Goal: Information Seeking & Learning: Learn about a topic

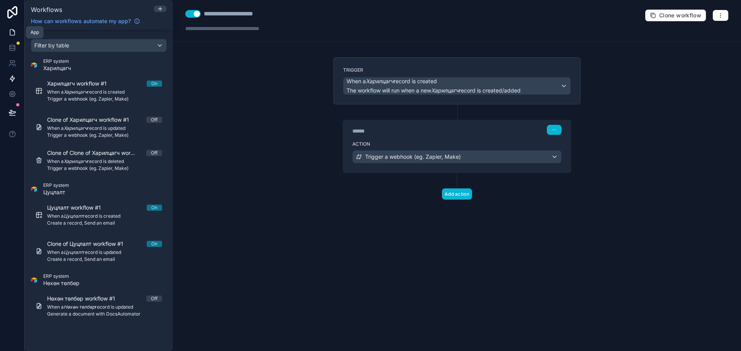
click at [12, 30] on icon at bounding box center [12, 33] width 5 height 6
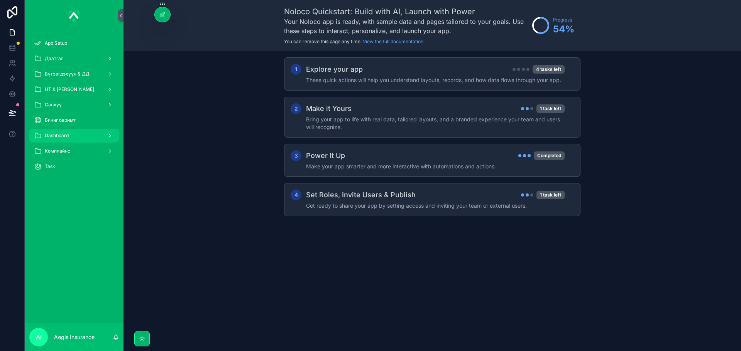
click at [83, 134] on div "Dashboard" at bounding box center [74, 136] width 80 height 12
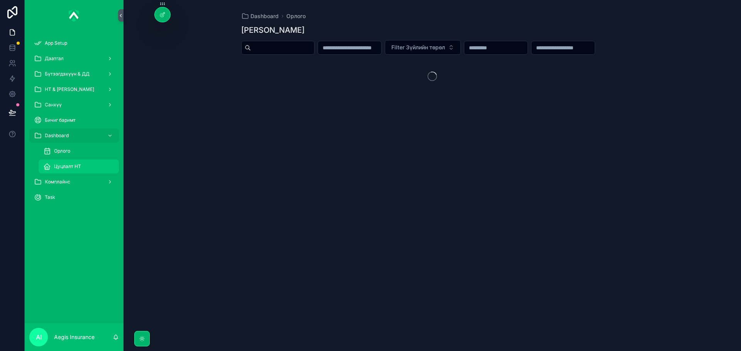
click at [78, 165] on span "Цуцлалт НТ" at bounding box center [67, 167] width 27 height 6
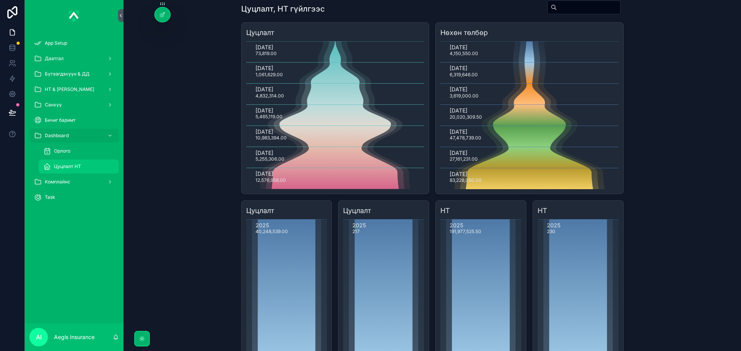
scroll to position [71, 0]
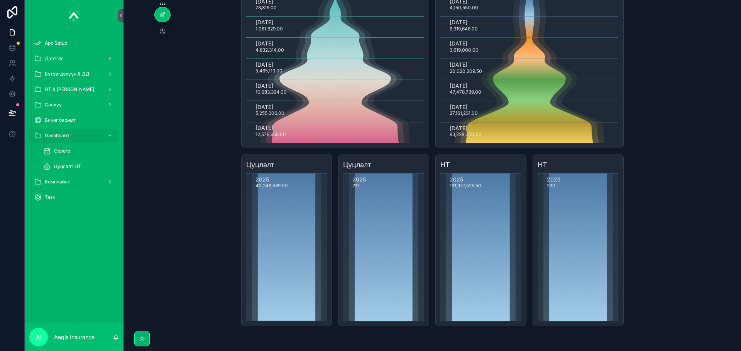
click at [160, 18] on div at bounding box center [162, 14] width 15 height 15
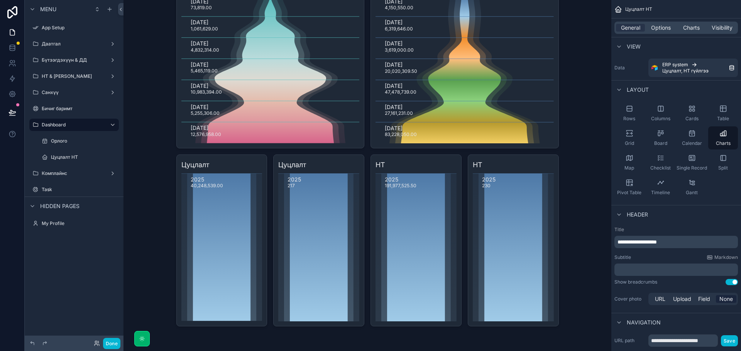
click at [354, 338] on div "scrollable content" at bounding box center [367, 140] width 395 height 422
click at [687, 28] on span "Charts" at bounding box center [691, 28] width 17 height 8
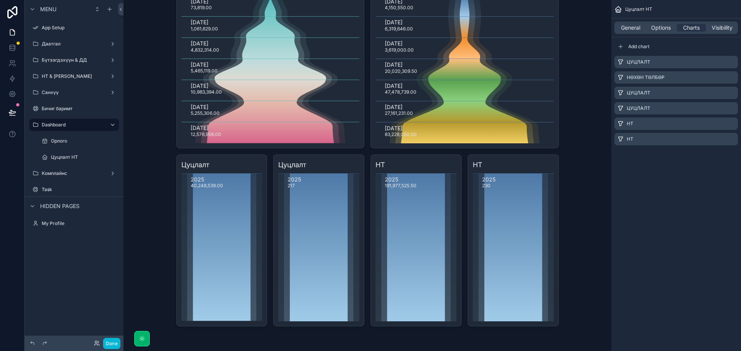
click at [635, 164] on div "Цуцлалт НТ General Options Charts Visibility Add chart Цуцлалт Нөхөн төлбөр Цуц…" at bounding box center [676, 82] width 130 height 164
click at [712, 162] on div "Цуцлалт НТ General Options Charts Visibility Add chart Цуцлалт Нөхөн төлбөр Цуц…" at bounding box center [676, 82] width 130 height 164
click at [712, 139] on icon "scrollable content" at bounding box center [713, 139] width 3 height 3
click at [675, 156] on div "НТ" at bounding box center [675, 155] width 123 height 12
click at [729, 154] on icon "scrollable content" at bounding box center [731, 155] width 6 height 6
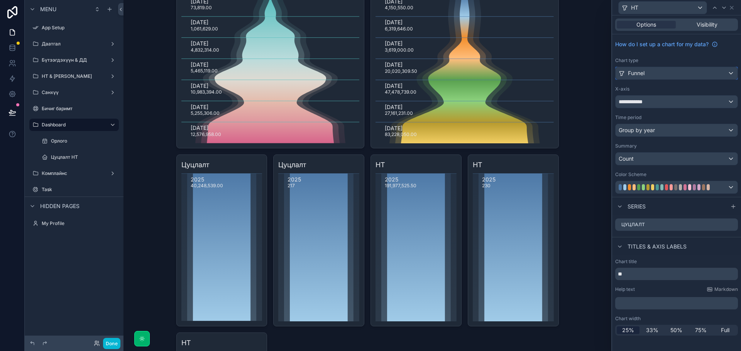
click at [668, 73] on div "Funnel" at bounding box center [676, 73] width 122 height 12
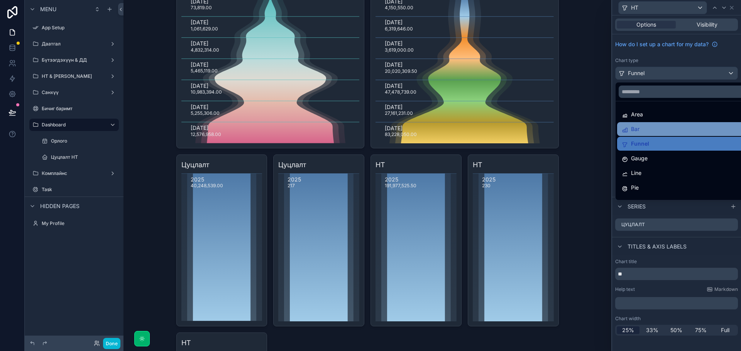
click at [641, 129] on div "Bar" at bounding box center [684, 129] width 127 height 9
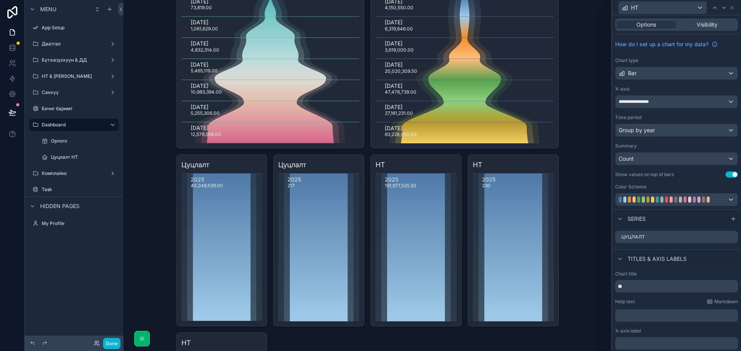
scroll to position [249, 0]
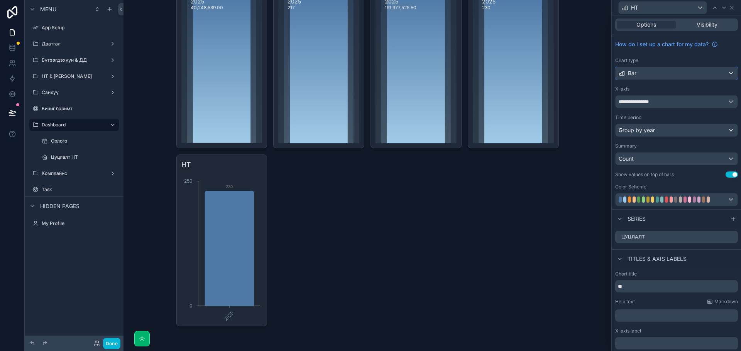
click at [676, 76] on div "Bar" at bounding box center [676, 73] width 122 height 12
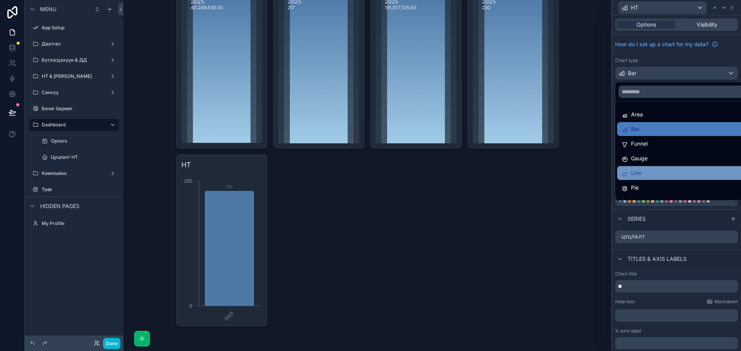
click at [645, 170] on div "Line" at bounding box center [682, 173] width 122 height 9
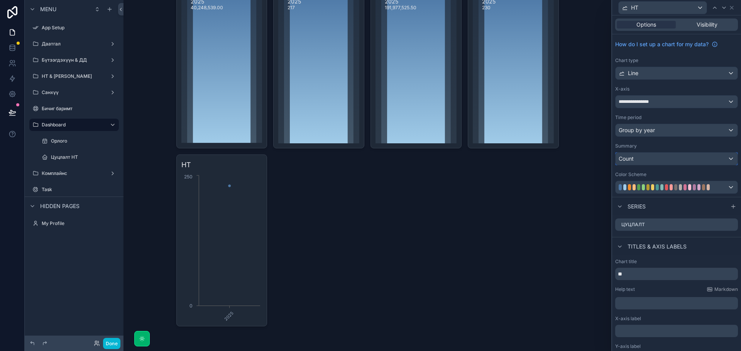
click at [647, 159] on div "Count" at bounding box center [676, 159] width 122 height 12
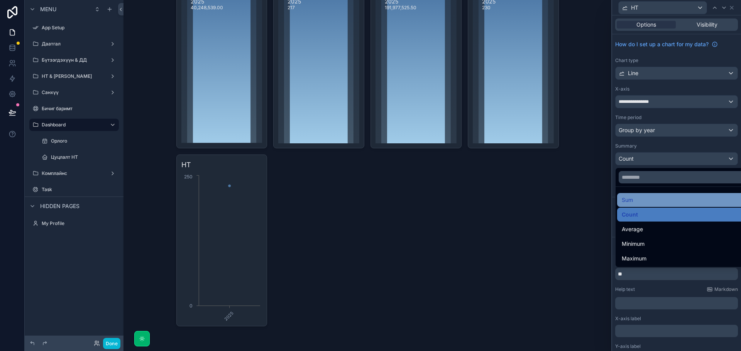
click at [637, 200] on div "Sum" at bounding box center [682, 200] width 122 height 9
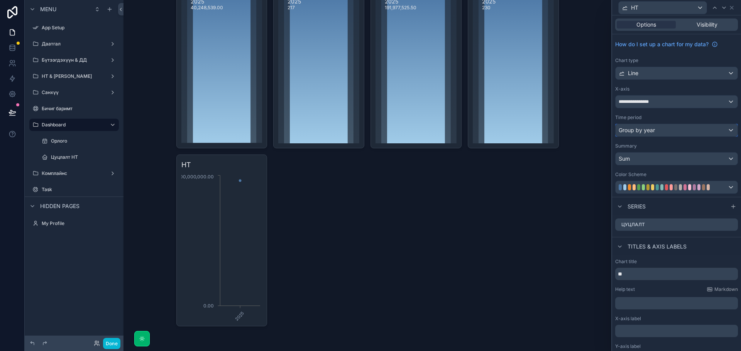
click at [665, 129] on div "Group by year" at bounding box center [676, 130] width 122 height 12
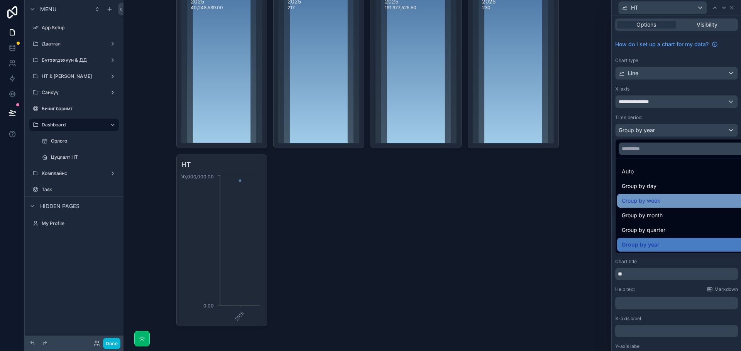
click at [649, 200] on span "Group by week" at bounding box center [640, 200] width 39 height 9
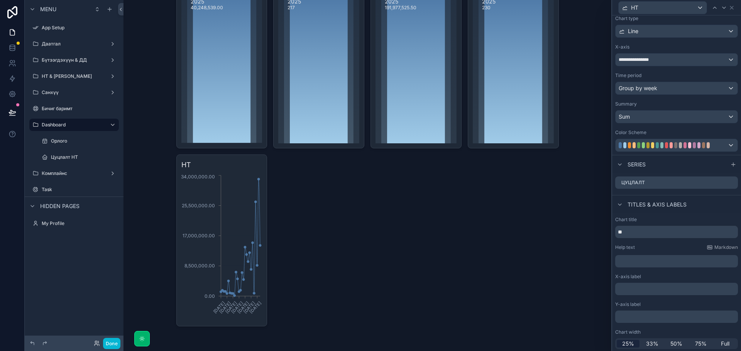
scroll to position [43, 0]
click at [667, 176] on div "Цуцлалт" at bounding box center [676, 182] width 123 height 12
click at [728, 182] on icon at bounding box center [731, 182] width 6 height 6
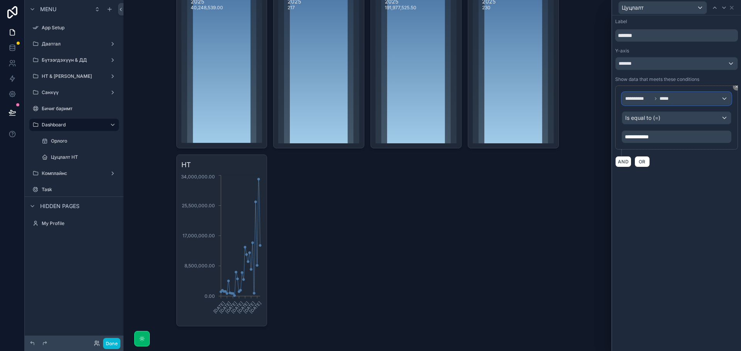
click at [672, 98] on span "*****" at bounding box center [666, 99] width 14 height 6
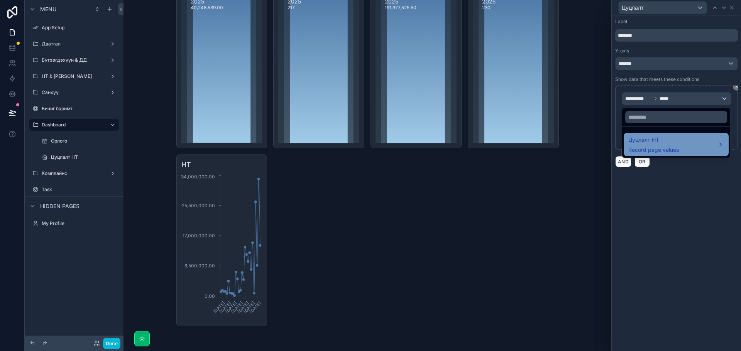
click at [680, 146] on div "Цуцлалт НТ Record page values" at bounding box center [676, 144] width 96 height 19
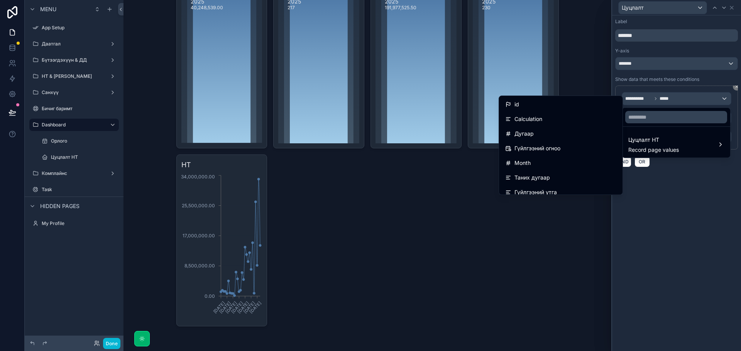
click at [727, 255] on div at bounding box center [676, 175] width 129 height 351
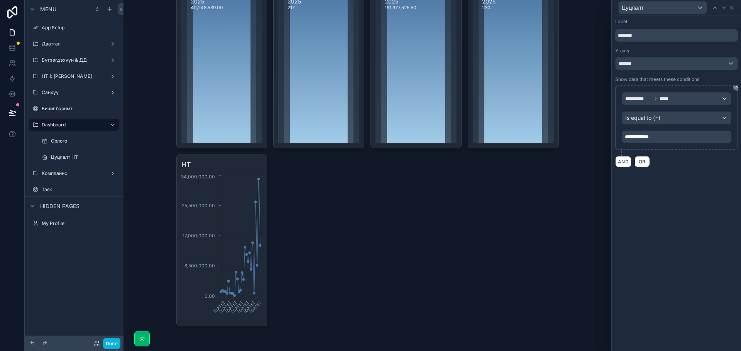
click at [477, 309] on div "Цуцлалт [DATE] 73,819.00 [DATE] 1,061,629.00 [DATE] 4,832,314.00 [DATE] 5,465,1…" at bounding box center [367, 62] width 382 height 528
click at [733, 5] on icon at bounding box center [731, 8] width 6 height 6
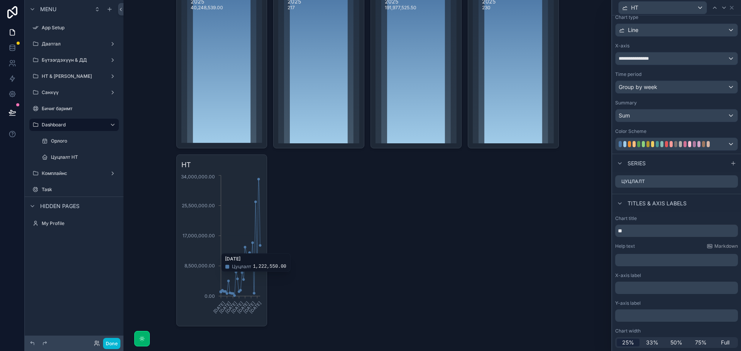
click at [248, 236] on icon "[DATE] [DATE] [DATE] [DATE] [DATE] [DATE] [DATE] 0.00 8,500,000.00 17,000,000.0…" at bounding box center [221, 248] width 81 height 148
click at [721, 342] on span "Full" at bounding box center [725, 343] width 8 height 8
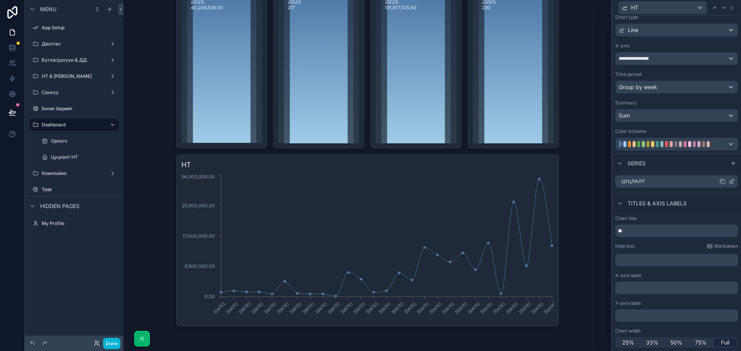
click at [660, 183] on div "Цуцлалт" at bounding box center [676, 182] width 123 height 12
click at [725, 178] on div "Цуцлалт" at bounding box center [676, 182] width 123 height 12
click at [728, 180] on icon at bounding box center [731, 182] width 6 height 6
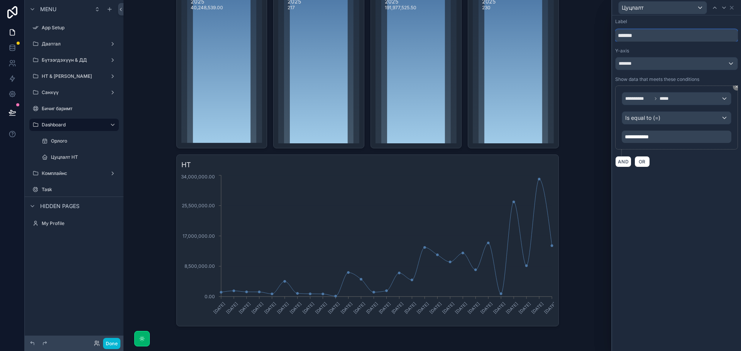
click at [655, 38] on input "*******" at bounding box center [676, 35] width 123 height 12
type input "**********"
click at [709, 64] on div "*******" at bounding box center [676, 63] width 122 height 12
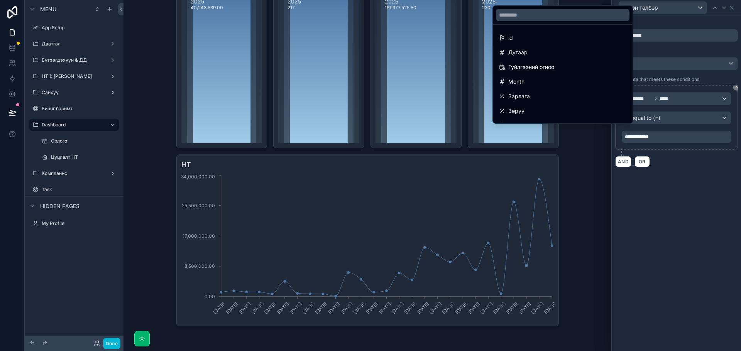
click at [709, 64] on div at bounding box center [676, 175] width 129 height 351
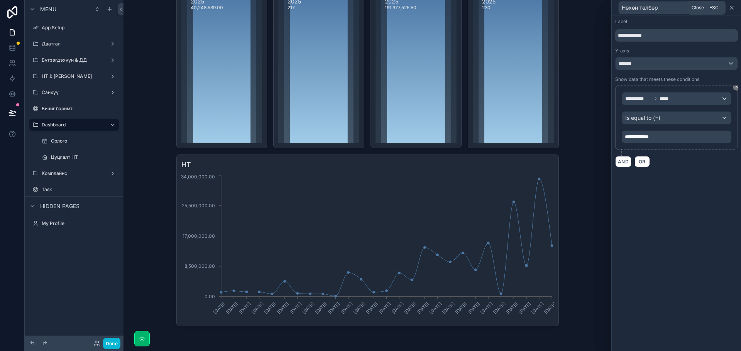
click at [734, 5] on icon at bounding box center [731, 8] width 6 height 6
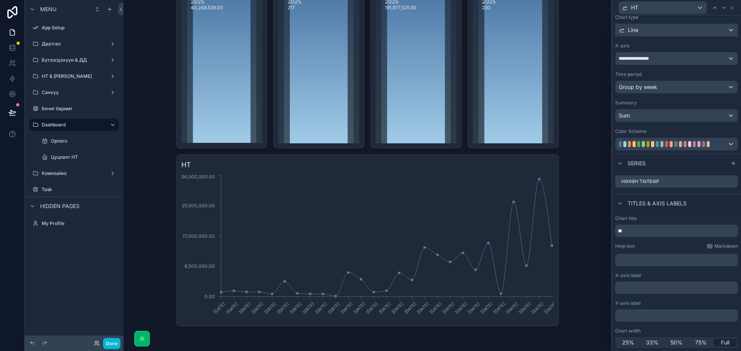
click at [670, 30] on div "Line" at bounding box center [676, 30] width 122 height 12
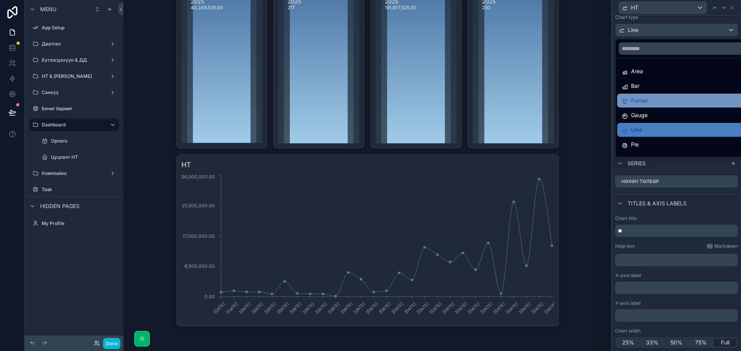
click at [650, 105] on div "Funnel" at bounding box center [682, 100] width 122 height 9
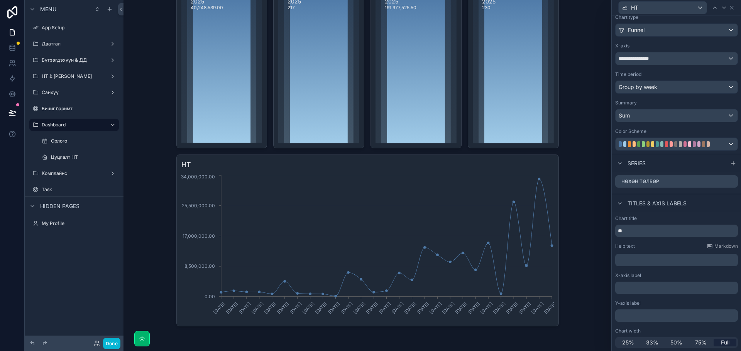
scroll to position [0, 0]
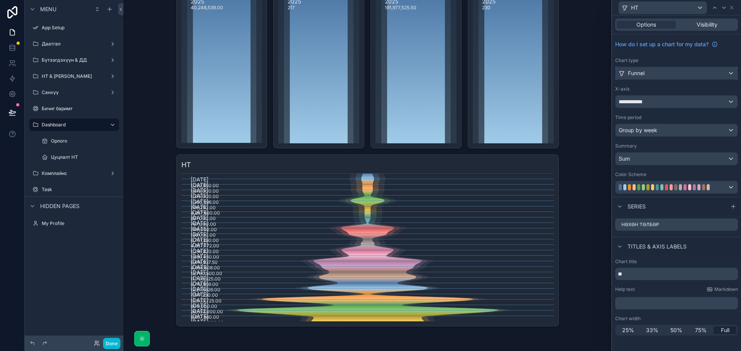
click at [662, 73] on div "Funnel" at bounding box center [676, 73] width 122 height 12
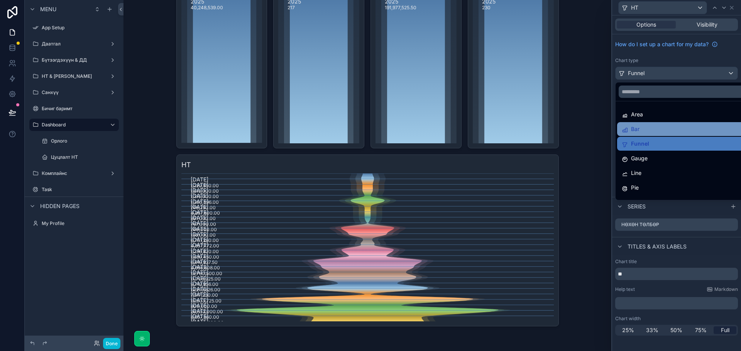
click at [652, 128] on div "Bar" at bounding box center [684, 129] width 127 height 9
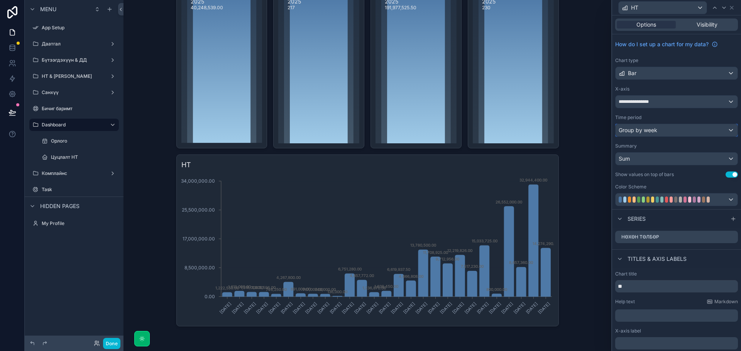
click at [652, 128] on span "Group by week" at bounding box center [637, 131] width 39 height 8
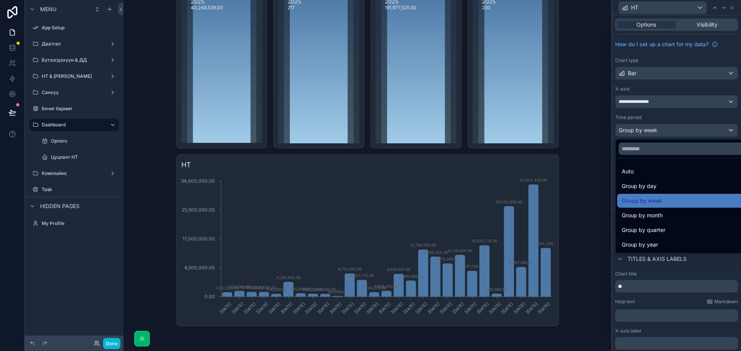
click at [652, 128] on div at bounding box center [676, 175] width 129 height 351
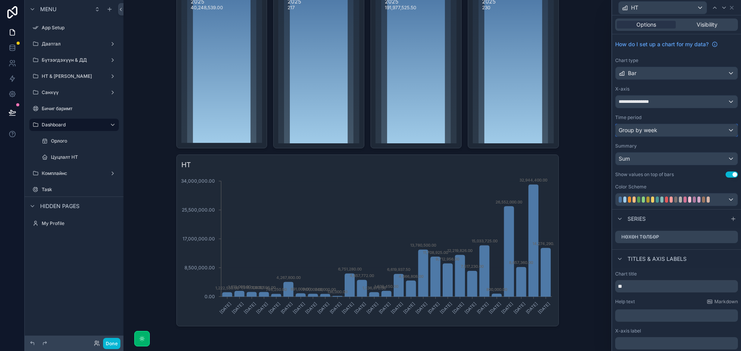
click at [653, 128] on span "Group by week" at bounding box center [637, 131] width 39 height 8
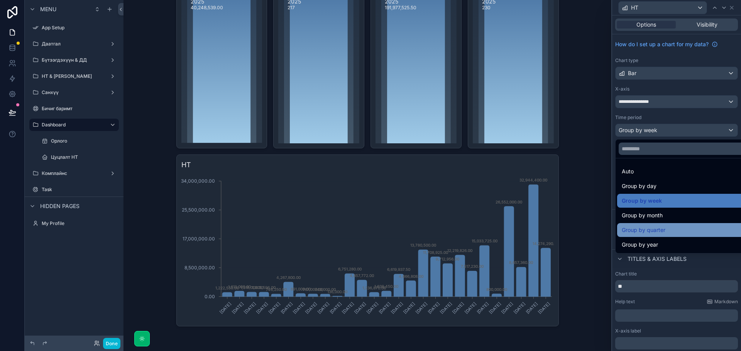
click at [667, 232] on div "Group by quarter" at bounding box center [682, 230] width 122 height 9
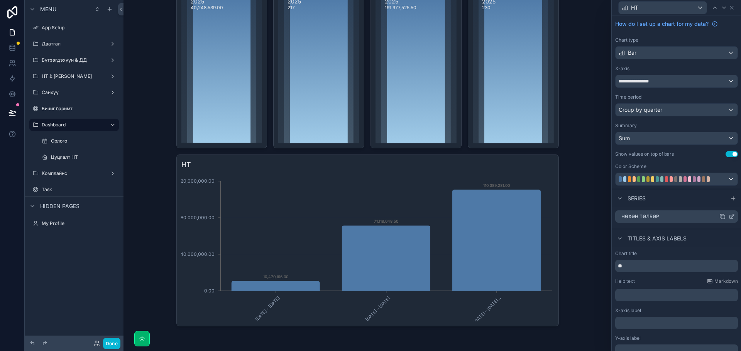
scroll to position [56, 0]
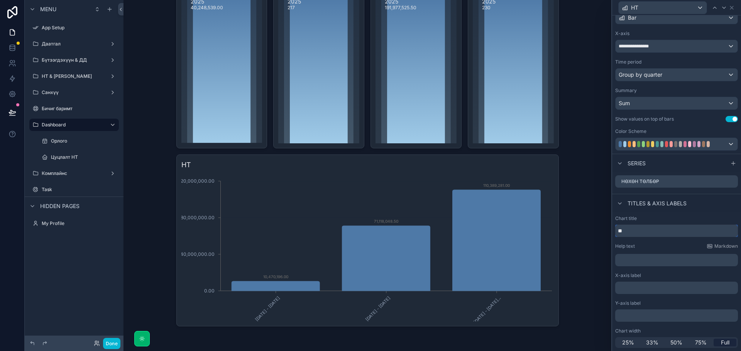
click at [643, 236] on input "**" at bounding box center [676, 231] width 123 height 12
click at [642, 233] on input "**" at bounding box center [676, 231] width 123 height 12
type input "*"
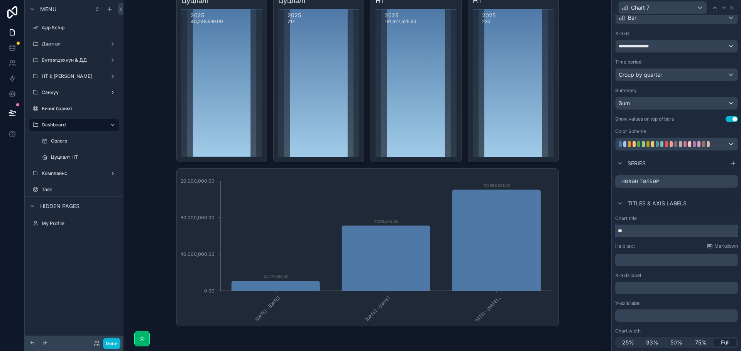
scroll to position [249, 0]
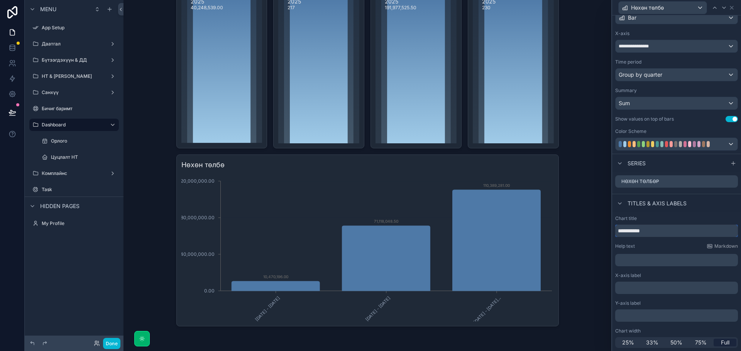
type input "**********"
click at [670, 75] on div "Group by quarter" at bounding box center [676, 75] width 122 height 12
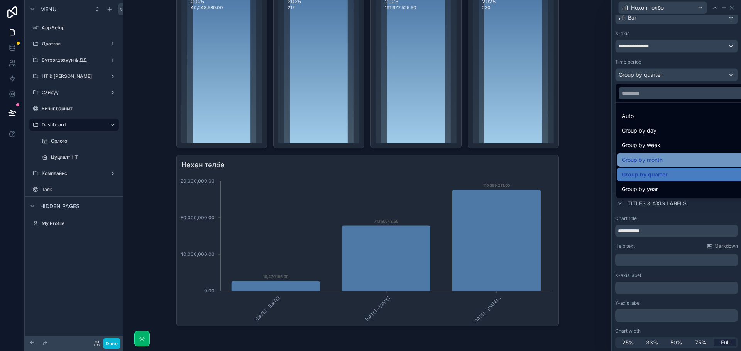
click at [649, 159] on span "Group by month" at bounding box center [641, 159] width 41 height 9
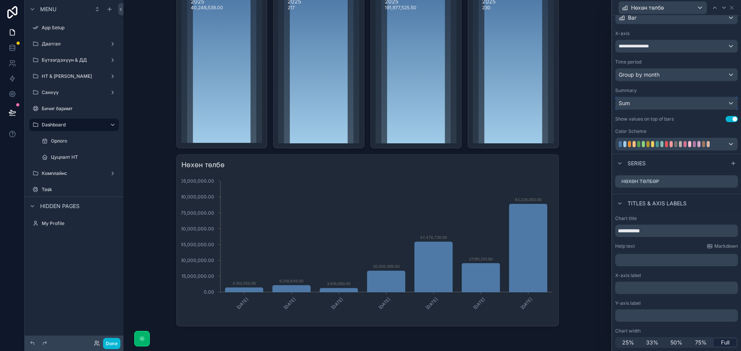
click at [680, 105] on div "Sum" at bounding box center [676, 103] width 122 height 12
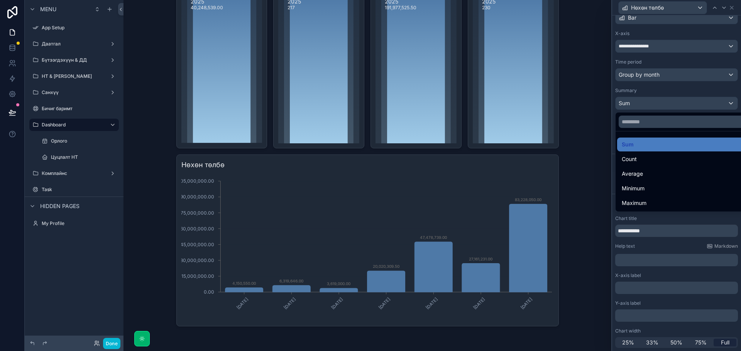
click at [680, 105] on div at bounding box center [676, 175] width 129 height 351
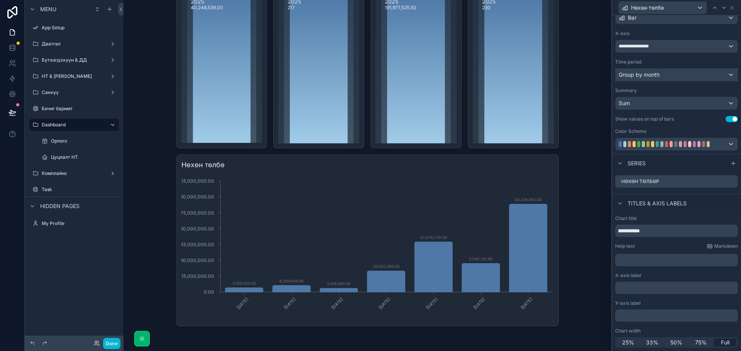
click at [681, 76] on div "Group by month" at bounding box center [676, 75] width 122 height 12
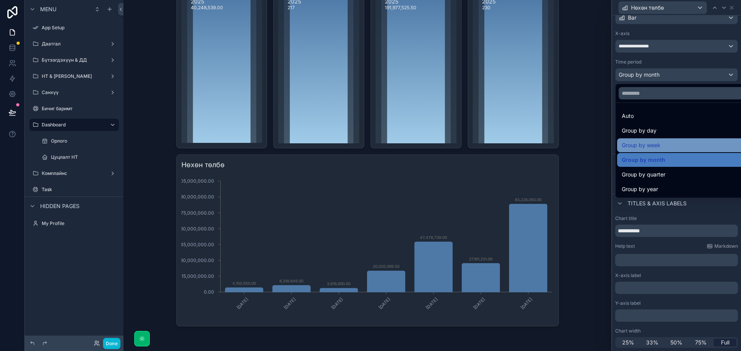
click at [663, 147] on div "Group by week" at bounding box center [682, 145] width 122 height 9
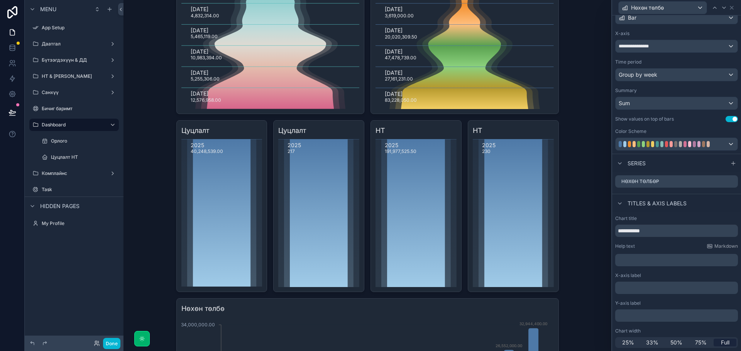
scroll to position [95, 0]
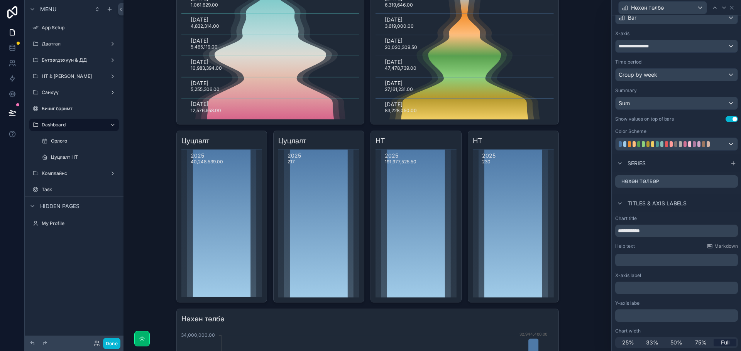
click at [245, 191] on icon "scrollable content" at bounding box center [221, 224] width 81 height 148
click at [251, 133] on div "Цуцлалт 2025 40,248,539.00" at bounding box center [221, 217] width 91 height 172
click at [733, 7] on icon at bounding box center [731, 8] width 6 height 6
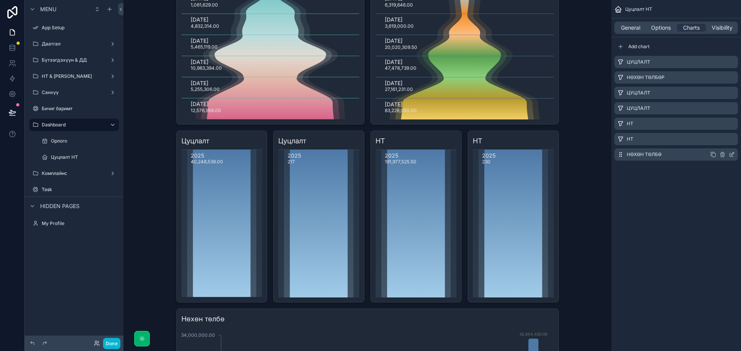
click at [730, 157] on icon "scrollable content" at bounding box center [730, 155] width 3 height 3
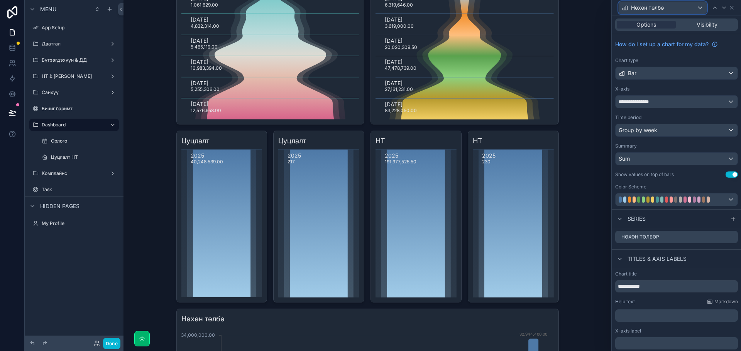
click at [669, 7] on div "Нөхөн төлбө" at bounding box center [662, 8] width 88 height 12
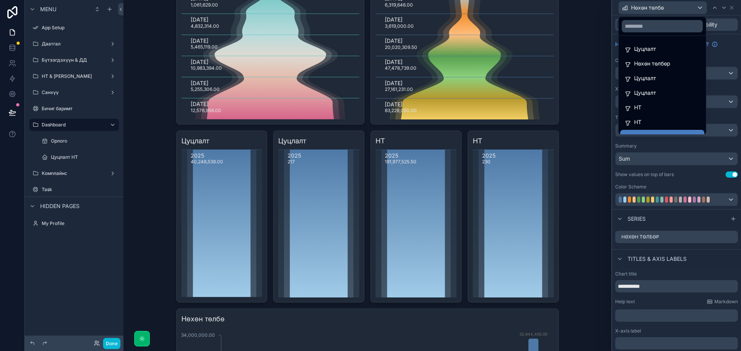
click at [671, 5] on div at bounding box center [676, 175] width 129 height 351
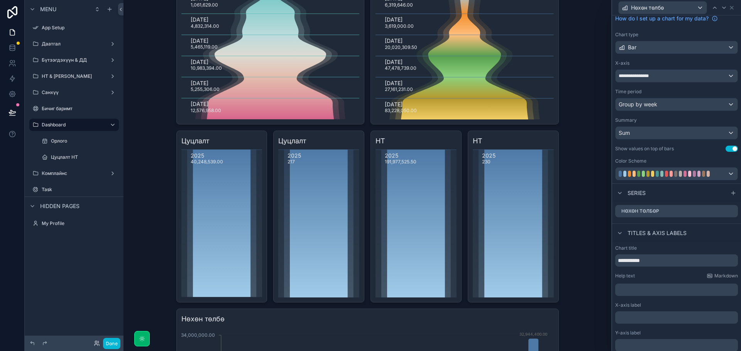
scroll to position [56, 0]
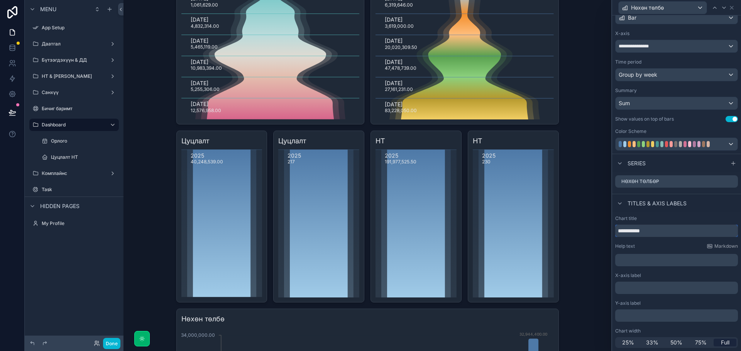
click at [663, 236] on input "**********" at bounding box center [676, 231] width 123 height 12
type input "**********"
click at [657, 258] on p "﻿" at bounding box center [677, 261] width 118 height 8
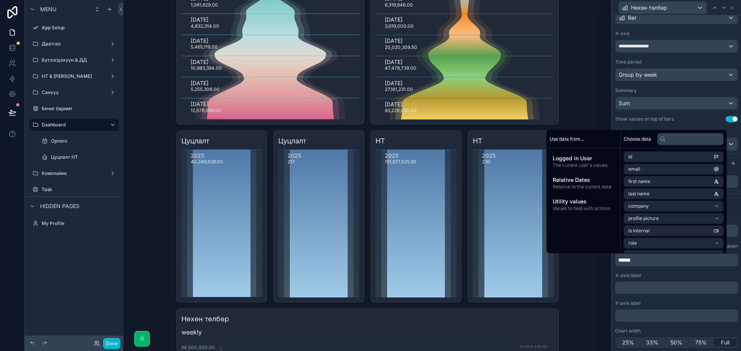
click at [591, 278] on div "Dashboard Цуцлалт НТ Цуцлалт, НТ гүйлгээс Цуцлалт [DATE] 73,819.00 [DATE] 1,061…" at bounding box center [367, 175] width 488 height 351
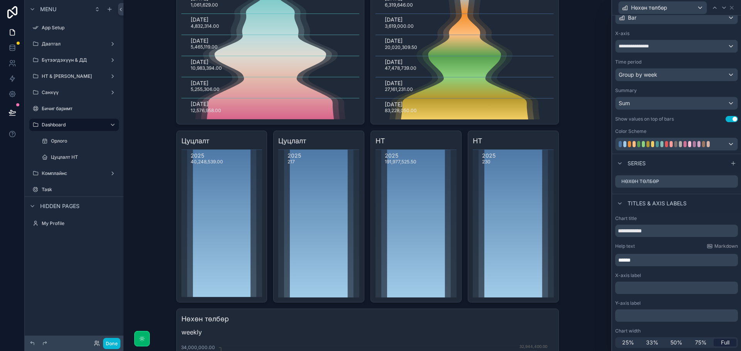
scroll to position [261, 0]
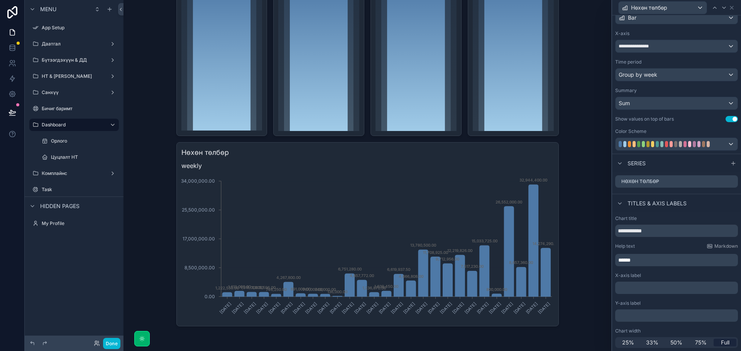
click at [533, 150] on h3 "Нөхөн төлбөр" at bounding box center [367, 152] width 372 height 11
click at [728, 10] on div at bounding box center [723, 7] width 9 height 9
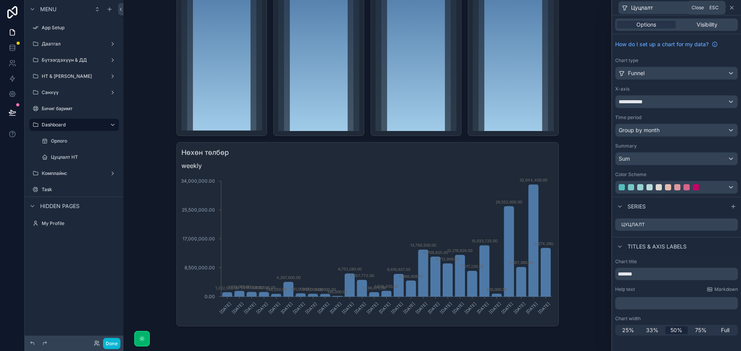
click at [733, 8] on icon at bounding box center [731, 8] width 6 height 6
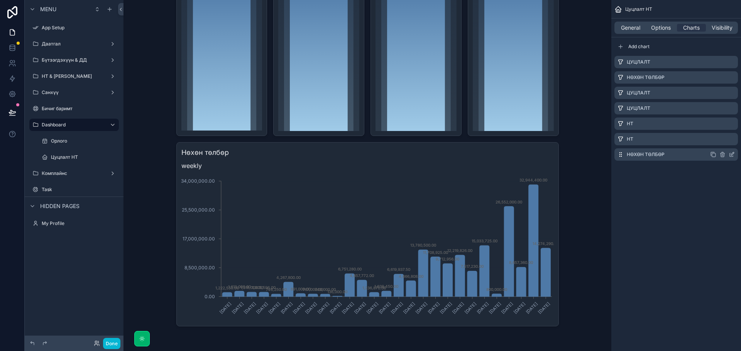
click at [711, 154] on icon "scrollable content" at bounding box center [712, 153] width 3 height 3
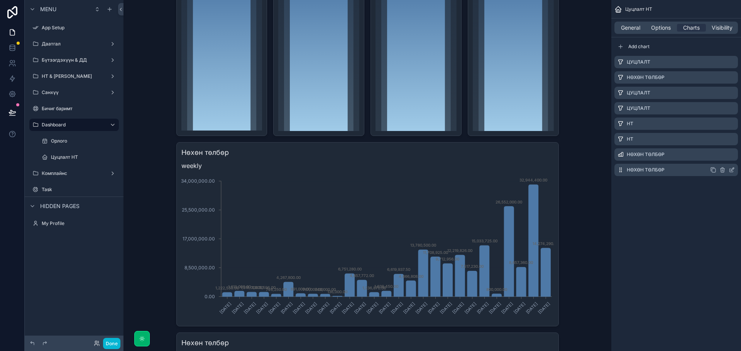
click at [731, 170] on icon "scrollable content" at bounding box center [732, 169] width 3 height 3
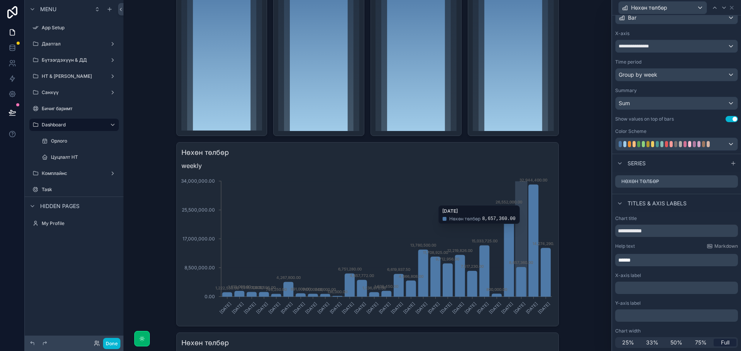
scroll to position [452, 0]
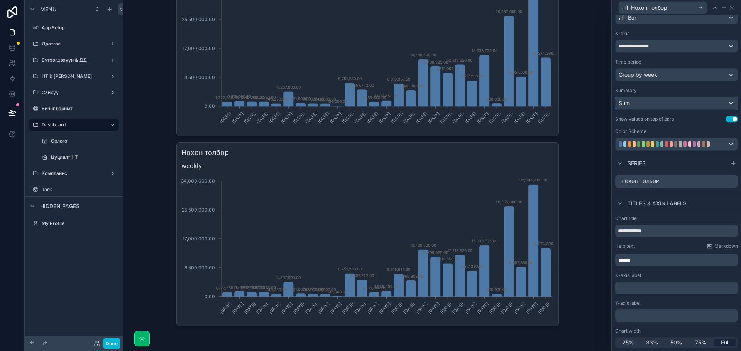
click at [679, 103] on div "Sum" at bounding box center [676, 103] width 122 height 12
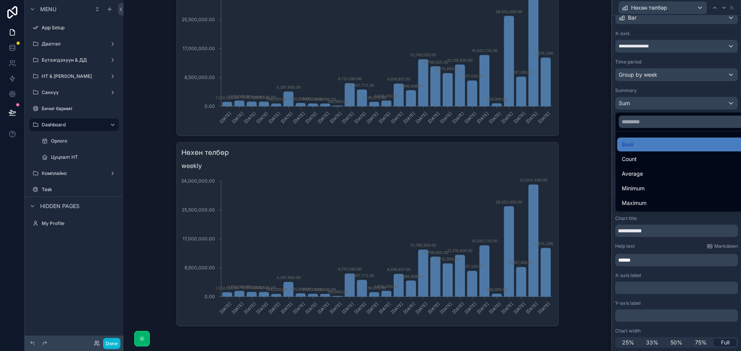
click at [679, 103] on div at bounding box center [676, 175] width 129 height 351
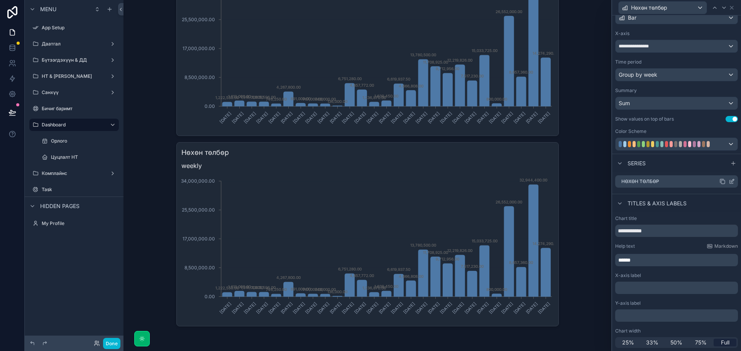
click at [670, 186] on div "Нөхөн төлбөр" at bounding box center [676, 182] width 123 height 12
click at [728, 182] on icon at bounding box center [731, 182] width 6 height 6
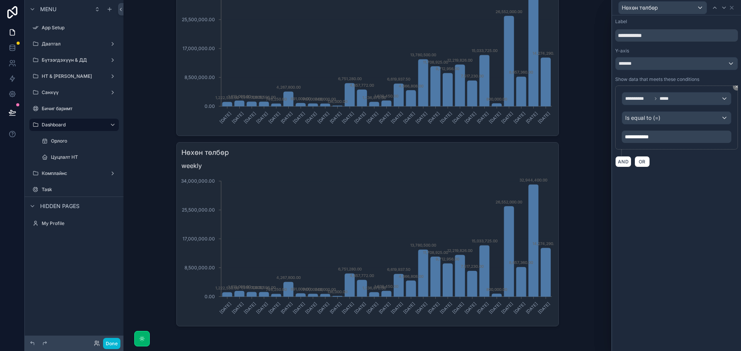
click at [679, 140] on p "**********" at bounding box center [676, 137] width 105 height 8
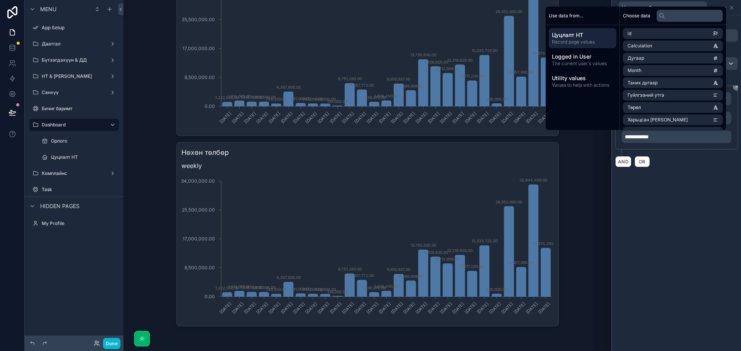
click at [679, 140] on p "**********" at bounding box center [676, 137] width 105 height 8
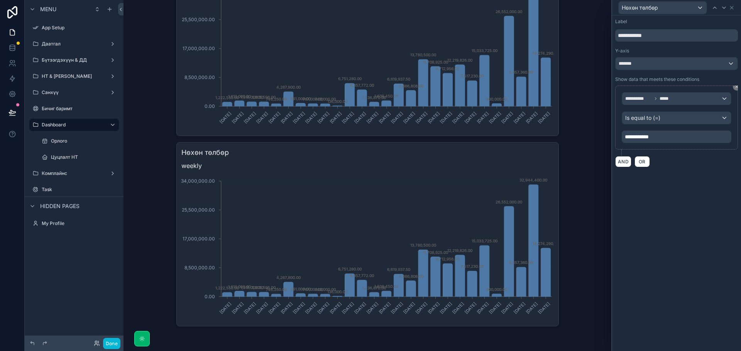
click at [679, 140] on p "**********" at bounding box center [676, 137] width 105 height 8
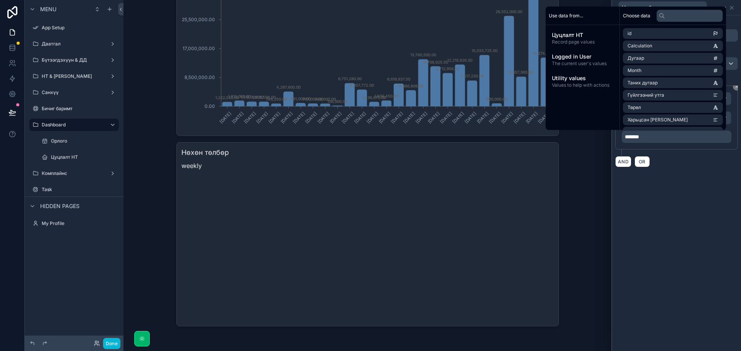
click at [701, 190] on div "**********" at bounding box center [676, 183] width 129 height 336
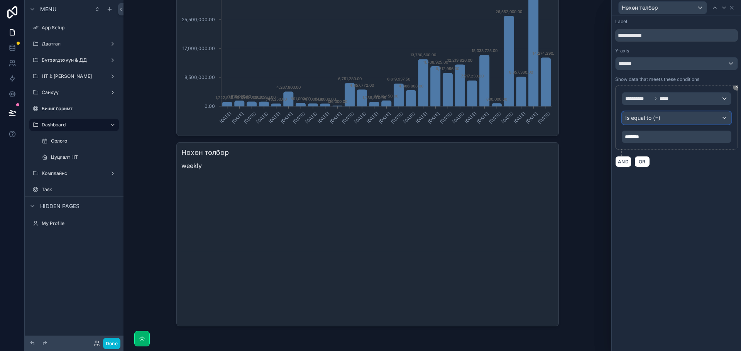
click at [684, 118] on div "Is equal to (=)" at bounding box center [676, 118] width 109 height 12
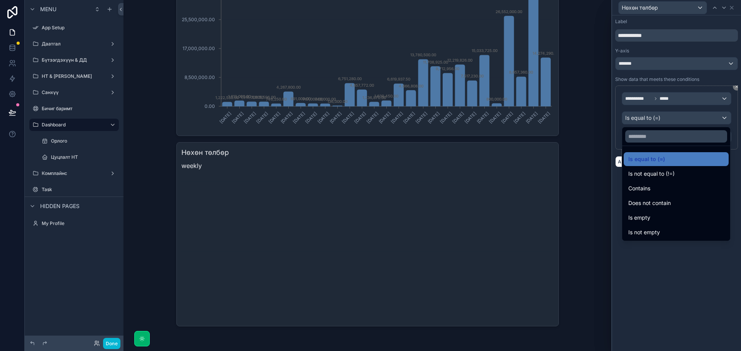
click at [689, 119] on div at bounding box center [676, 175] width 129 height 351
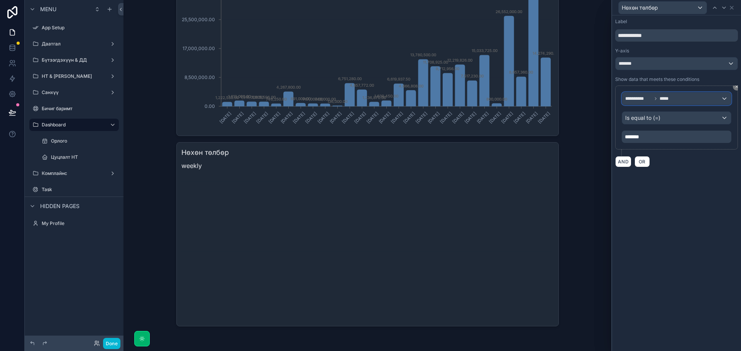
click at [696, 98] on div "**********" at bounding box center [676, 99] width 109 height 12
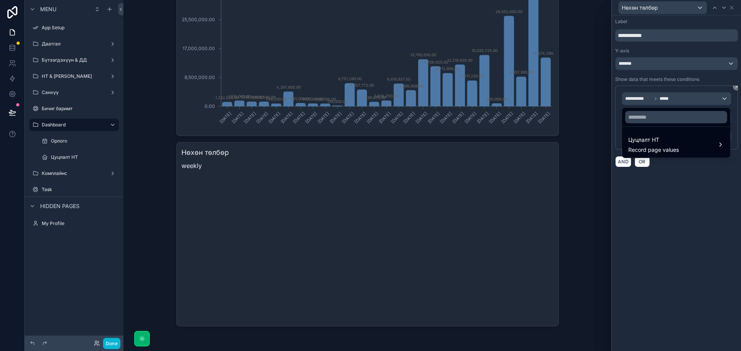
click at [696, 98] on div at bounding box center [676, 175] width 129 height 351
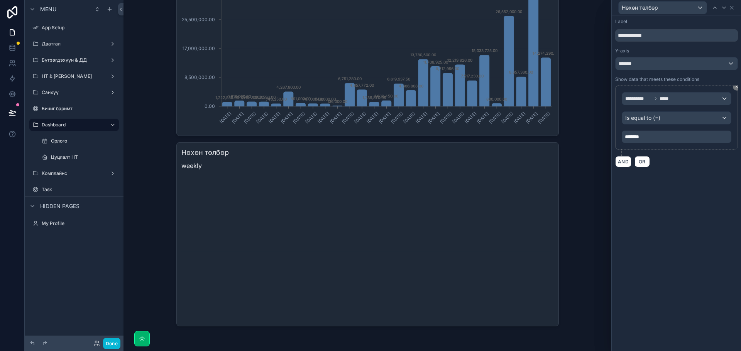
click at [656, 132] on div "*******" at bounding box center [676, 137] width 110 height 12
click at [655, 137] on p "*******" at bounding box center [676, 137] width 105 height 8
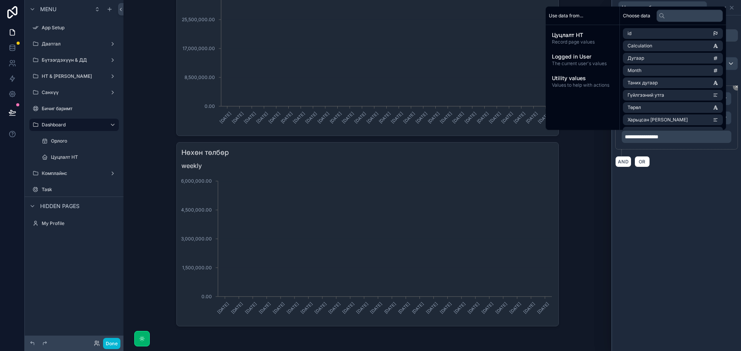
click at [677, 185] on div "**********" at bounding box center [676, 183] width 129 height 336
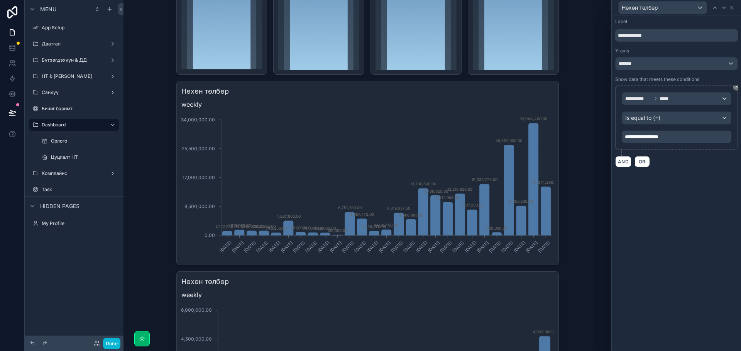
scroll to position [336, 0]
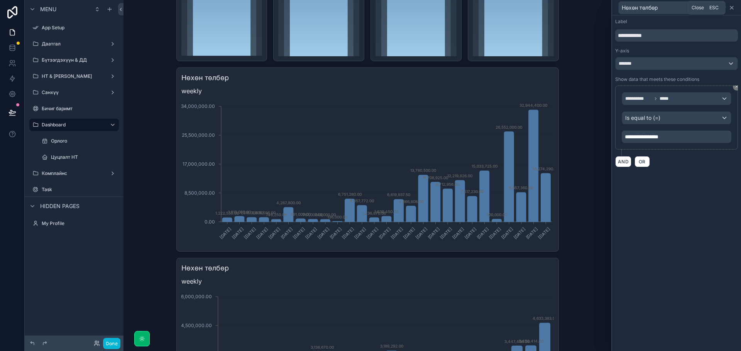
click at [729, 8] on icon at bounding box center [731, 8] width 6 height 6
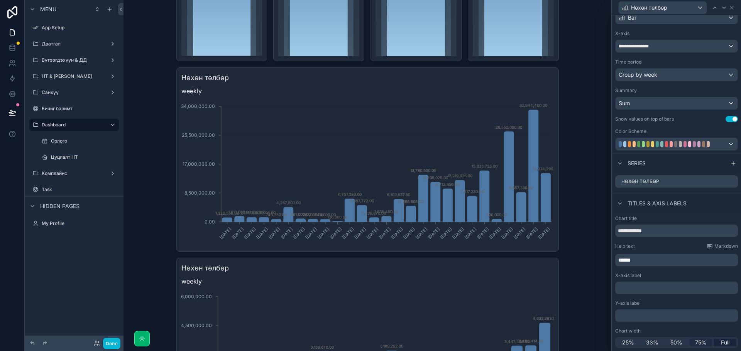
click at [701, 344] on span "75%" at bounding box center [701, 343] width 12 height 8
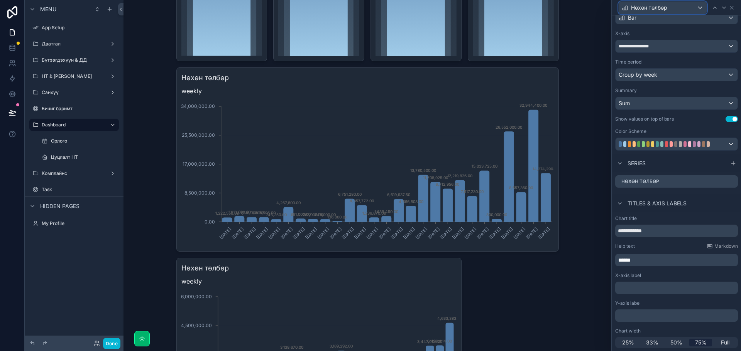
click at [699, 8] on div "Нөхөн төлбөр" at bounding box center [662, 8] width 88 height 12
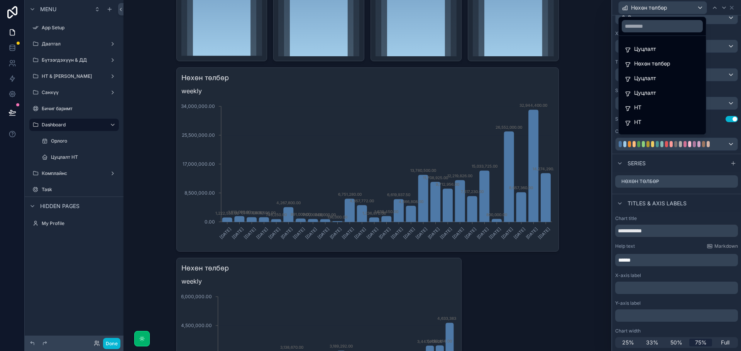
click at [731, 7] on div at bounding box center [676, 175] width 129 height 351
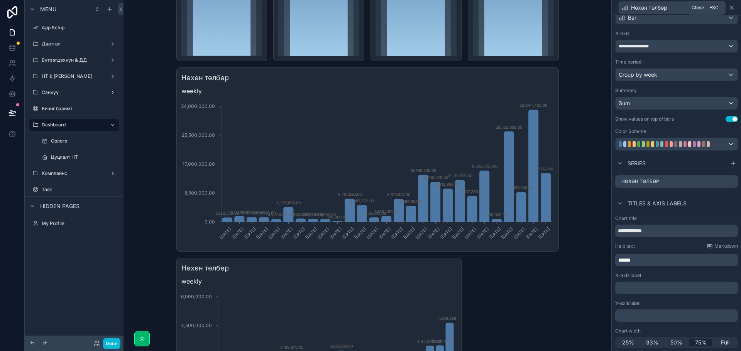
click at [731, 9] on icon at bounding box center [731, 8] width 6 height 6
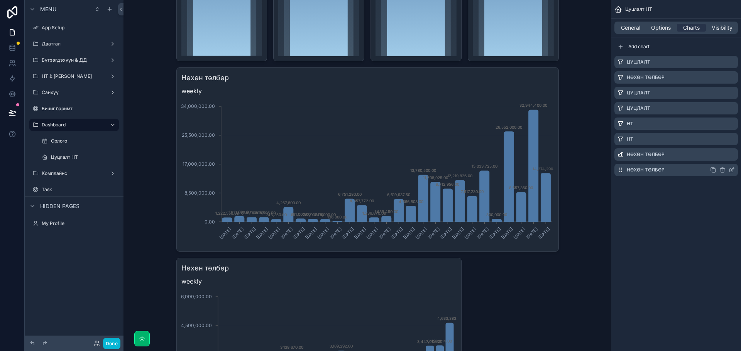
click at [730, 170] on icon "scrollable content" at bounding box center [731, 170] width 6 height 6
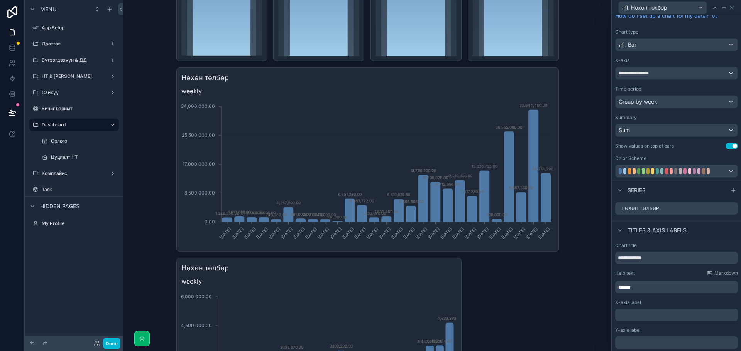
scroll to position [56, 0]
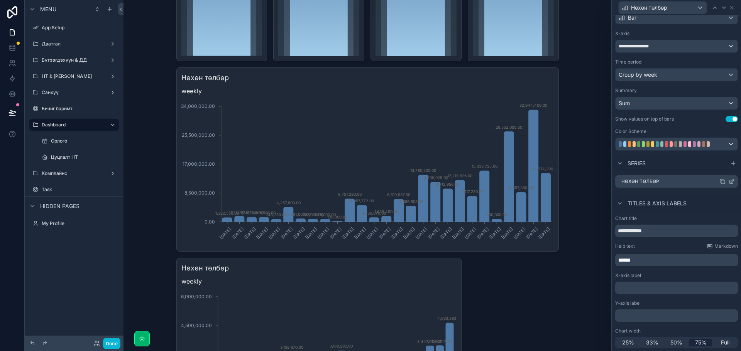
click at [670, 182] on div "Нөхөн төлбөр" at bounding box center [676, 182] width 123 height 12
click at [657, 230] on input "**********" at bounding box center [676, 231] width 123 height 12
type input "*******"
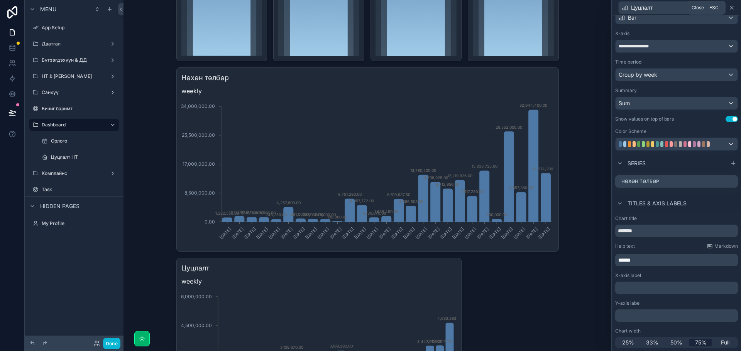
click at [732, 7] on icon at bounding box center [731, 7] width 3 height 3
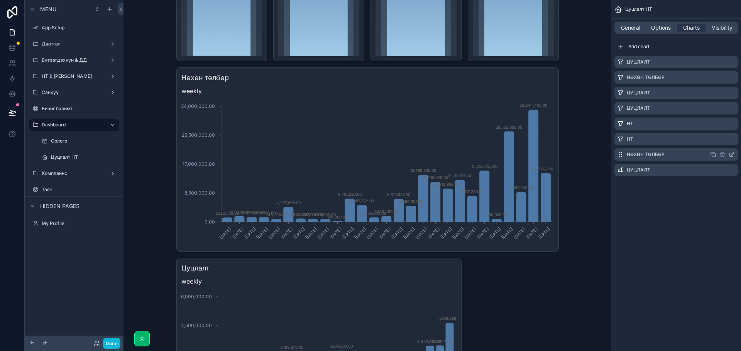
click at [731, 154] on icon "scrollable content" at bounding box center [731, 155] width 6 height 6
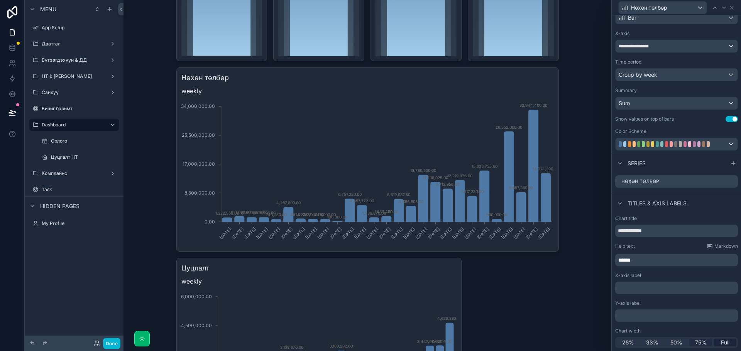
click at [695, 341] on span "75%" at bounding box center [701, 343] width 12 height 8
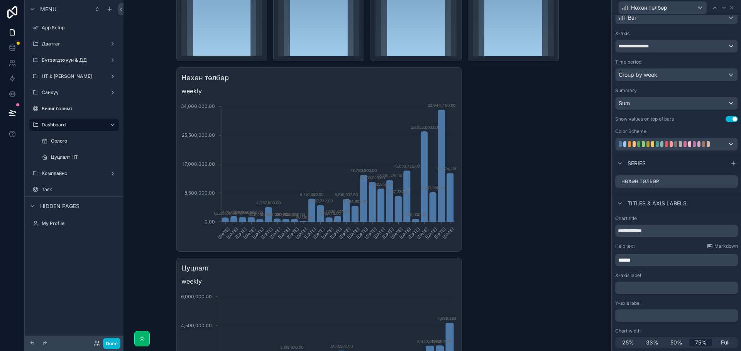
click at [495, 244] on div "Цуцлалт [DATE] 73,819.00 [DATE] 1,061,629.00 [DATE] 4,832,314.00 [DATE] 5,465,1…" at bounding box center [367, 76] width 382 height 731
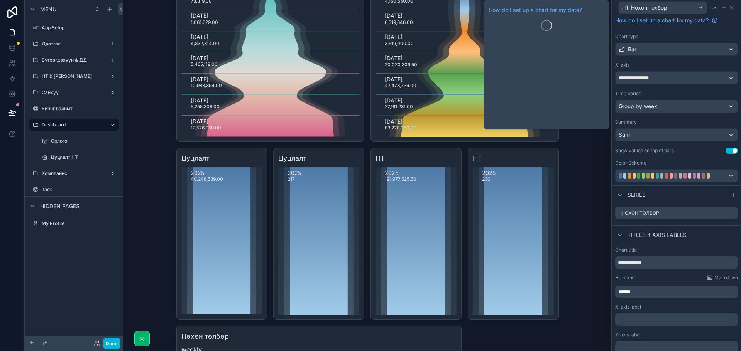
scroll to position [0, 0]
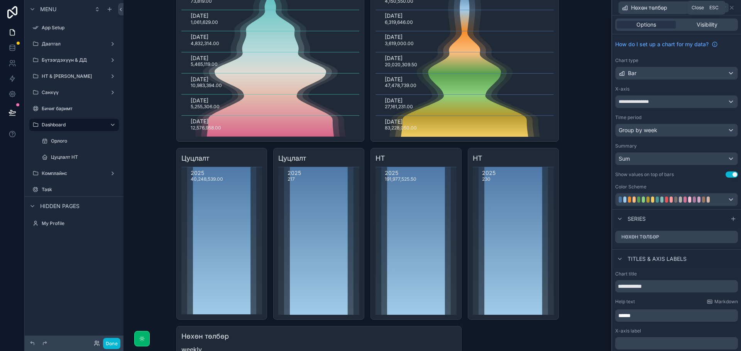
click at [731, 5] on icon at bounding box center [731, 8] width 6 height 6
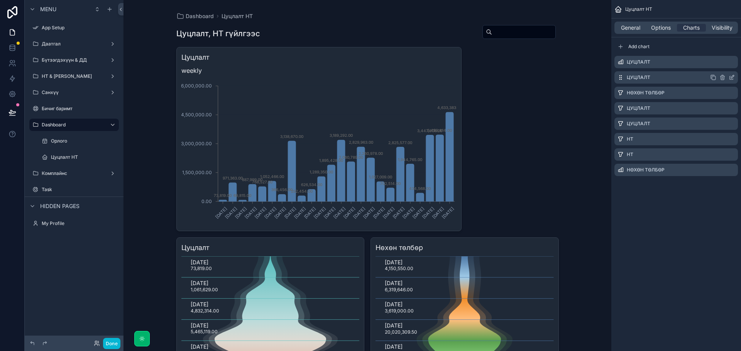
click at [698, 76] on div "Цуцлалт" at bounding box center [675, 77] width 123 height 12
click at [730, 78] on icon "scrollable content" at bounding box center [731, 77] width 6 height 6
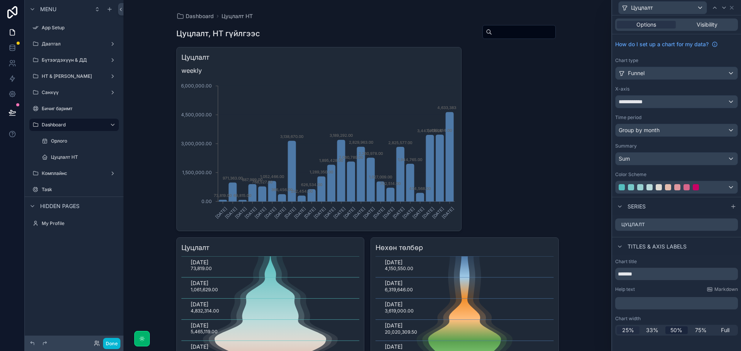
click at [630, 329] on span "25%" at bounding box center [628, 331] width 12 height 8
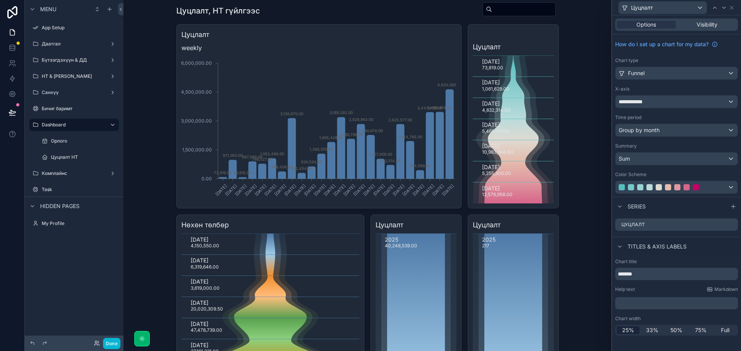
scroll to position [116, 0]
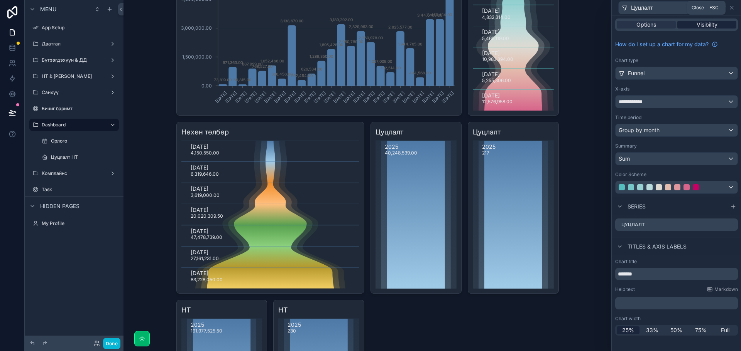
drag, startPoint x: 733, startPoint y: 9, endPoint x: 721, endPoint y: 25, distance: 20.9
click at [733, 9] on icon at bounding box center [731, 8] width 6 height 6
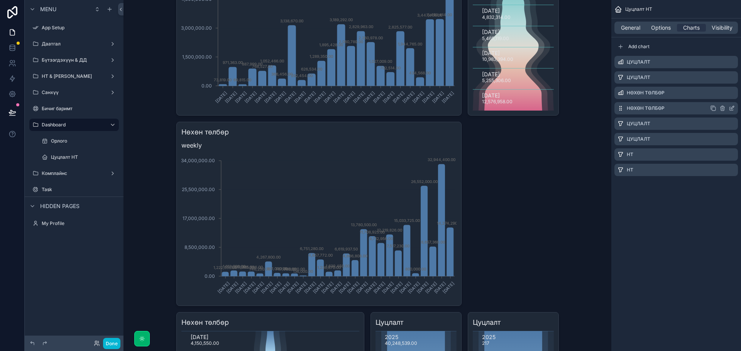
click at [731, 109] on icon "scrollable content" at bounding box center [732, 107] width 3 height 3
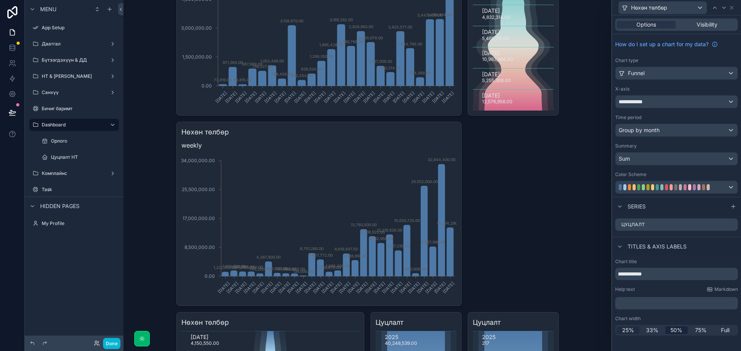
click at [627, 334] on span "25%" at bounding box center [628, 331] width 12 height 8
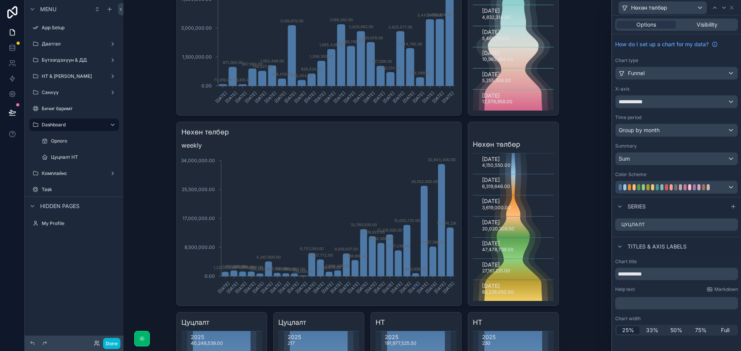
click at [569, 197] on div "Dashboard Цуцлалт НТ Цуцлалт, НТ гүйлгээс Цуцлалт weekly [DATE] [DATE] [DATE] […" at bounding box center [367, 59] width 488 height 351
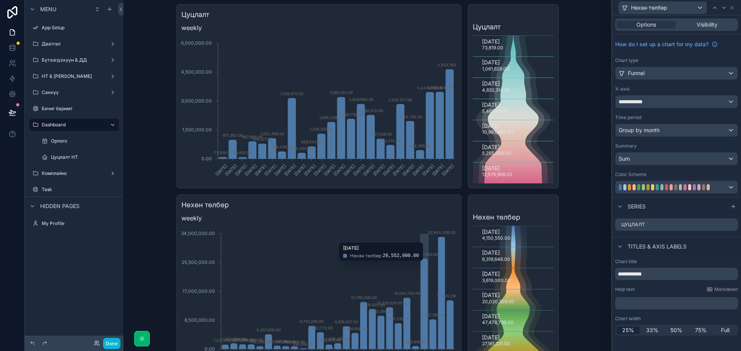
scroll to position [0, 0]
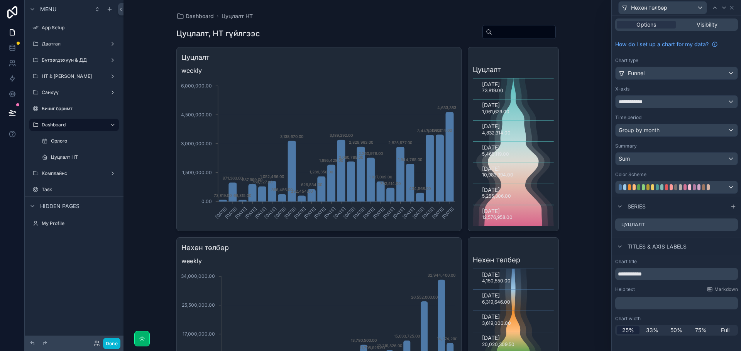
click at [734, 8] on div "Нөхөн төлбөр" at bounding box center [676, 7] width 123 height 15
click at [732, 8] on icon at bounding box center [731, 8] width 6 height 6
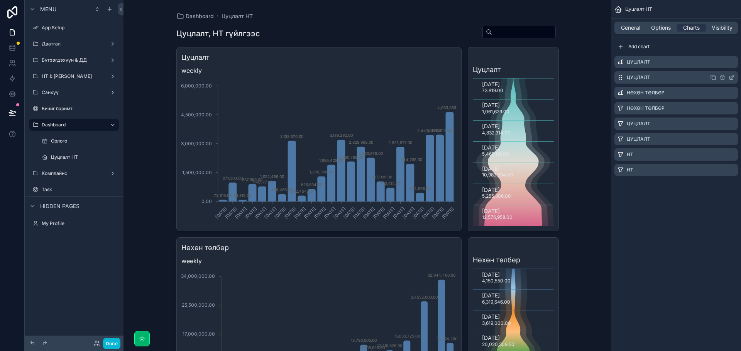
click at [730, 76] on icon "scrollable content" at bounding box center [730, 77] width 3 height 3
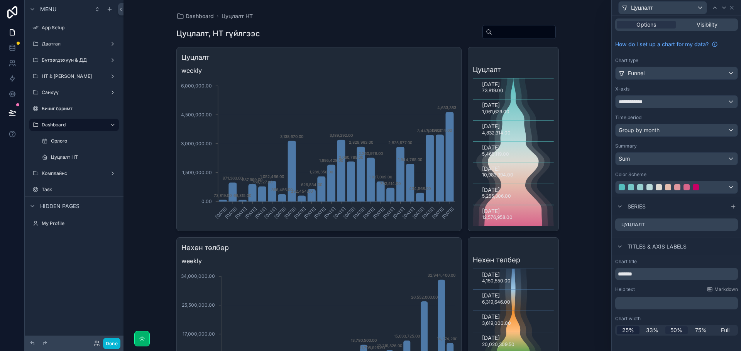
click at [676, 334] on span "50%" at bounding box center [676, 331] width 12 height 8
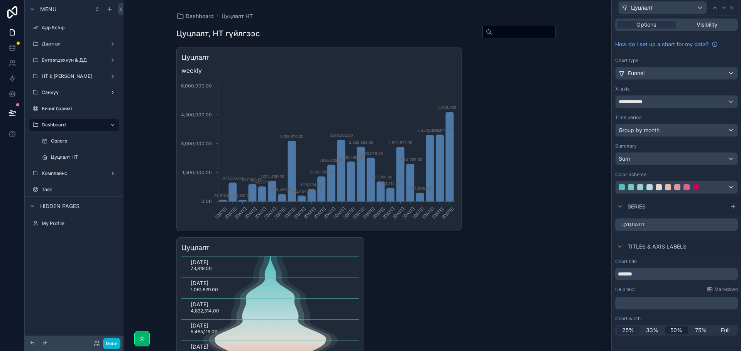
click at [628, 331] on span "25%" at bounding box center [628, 331] width 12 height 8
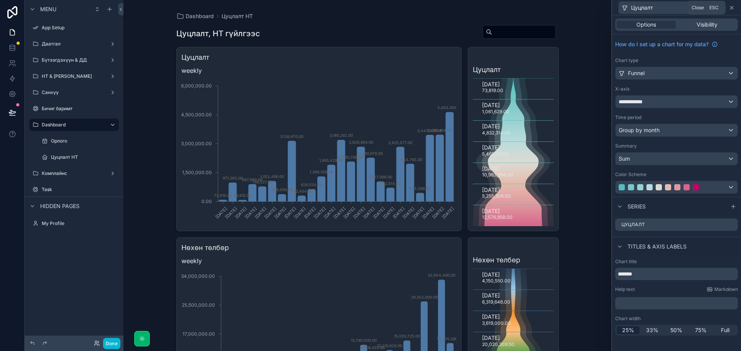
click at [732, 6] on icon at bounding box center [731, 8] width 6 height 6
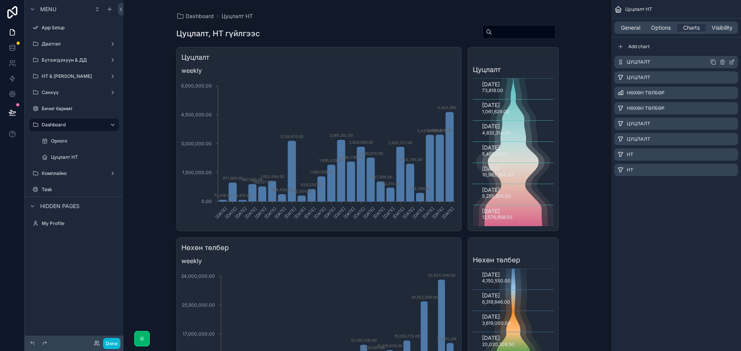
click at [730, 62] on icon "scrollable content" at bounding box center [731, 62] width 6 height 6
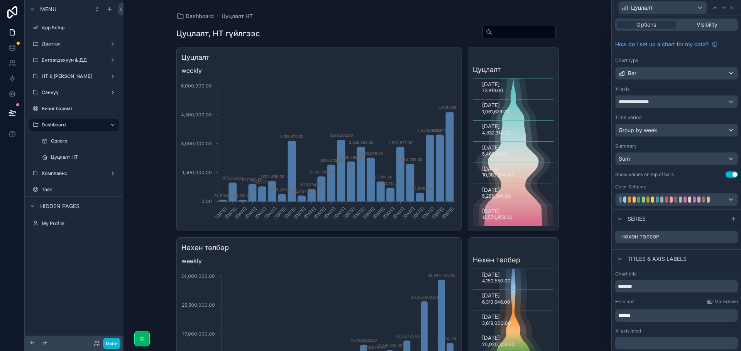
scroll to position [56, 0]
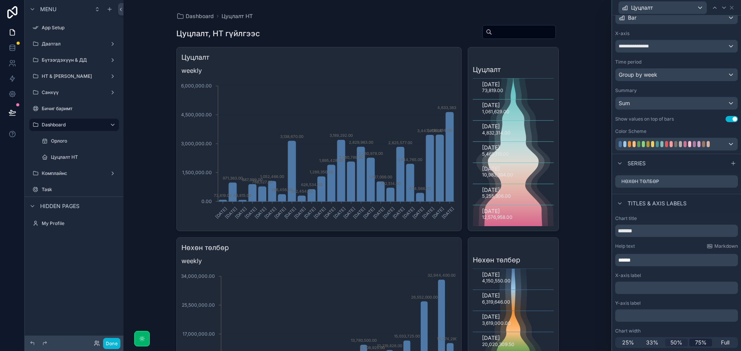
click at [675, 345] on span "50%" at bounding box center [676, 343] width 12 height 8
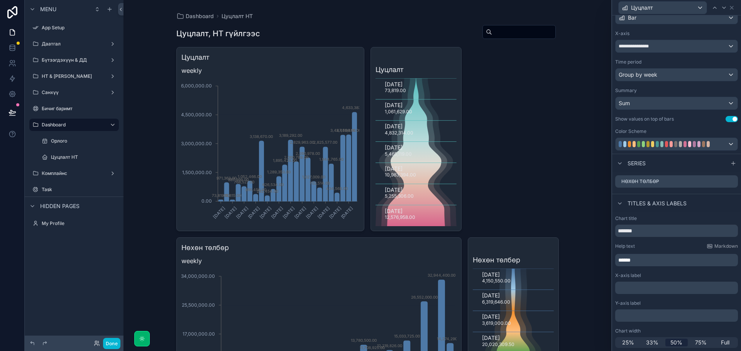
click at [538, 65] on div "Цуцлалт weekly [DATE] [DATE] [DATE] [DATE] [DATE] [DATE] [DATE] [DATE] [DATE] […" at bounding box center [367, 323] width 382 height 553
click at [731, 7] on icon at bounding box center [731, 8] width 6 height 6
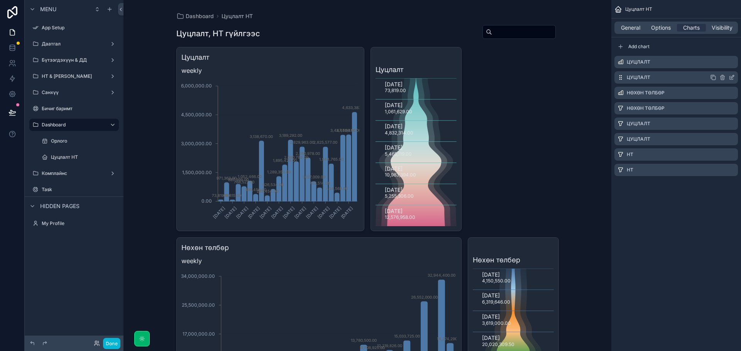
click at [714, 77] on icon "scrollable content" at bounding box center [713, 77] width 6 height 6
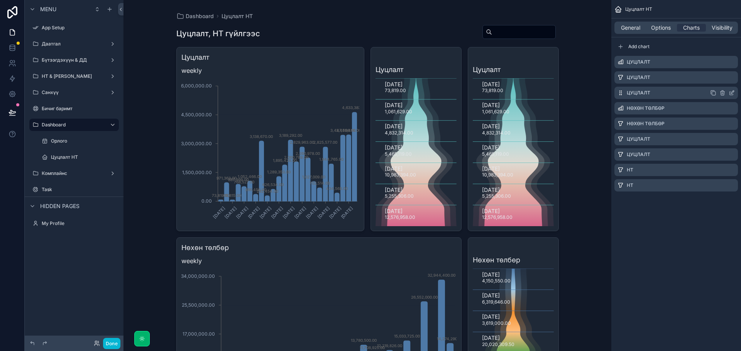
click at [732, 92] on icon "scrollable content" at bounding box center [731, 93] width 6 height 6
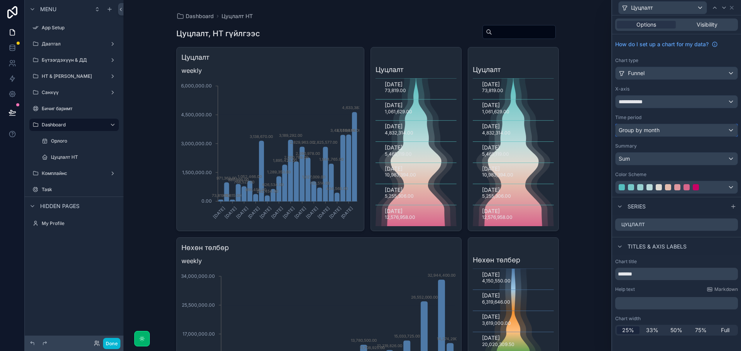
click at [685, 132] on div "Group by month" at bounding box center [676, 130] width 122 height 12
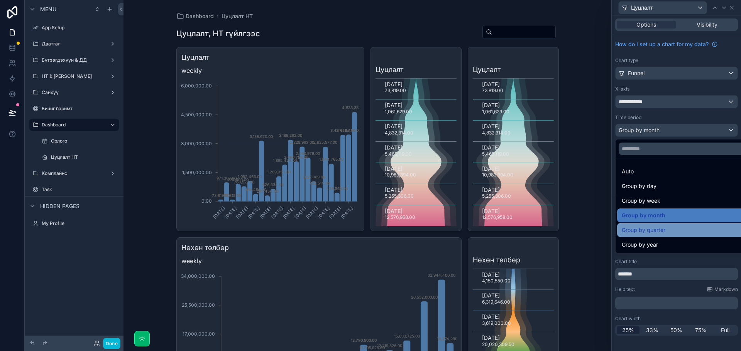
click at [667, 230] on div "Group by quarter" at bounding box center [684, 230] width 127 height 9
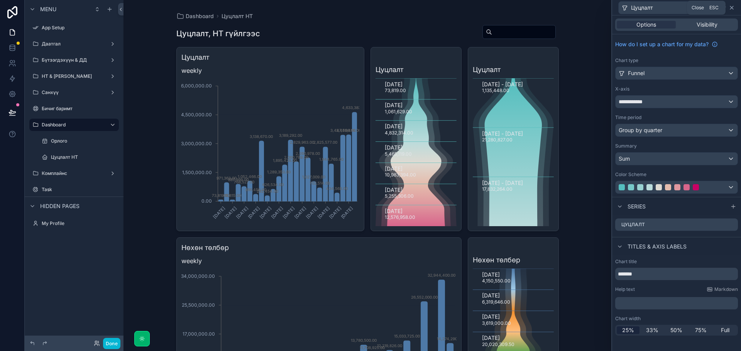
click at [733, 8] on icon at bounding box center [731, 8] width 6 height 6
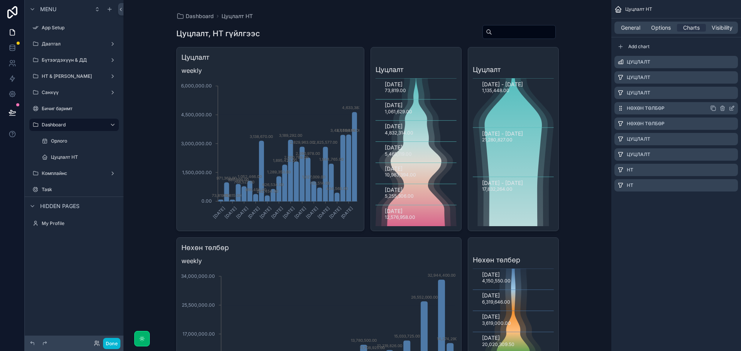
click at [732, 108] on icon "scrollable content" at bounding box center [731, 108] width 6 height 6
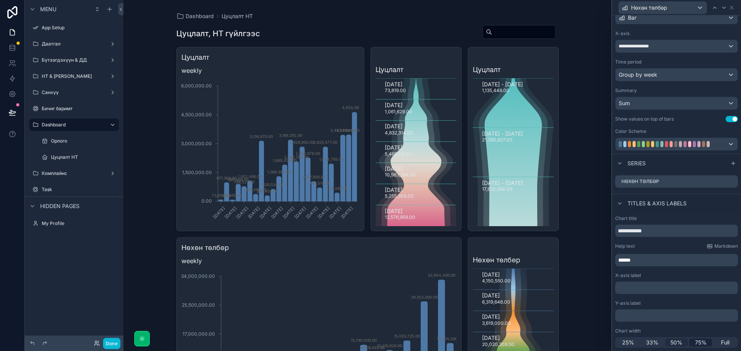
click at [671, 343] on span "50%" at bounding box center [676, 343] width 12 height 8
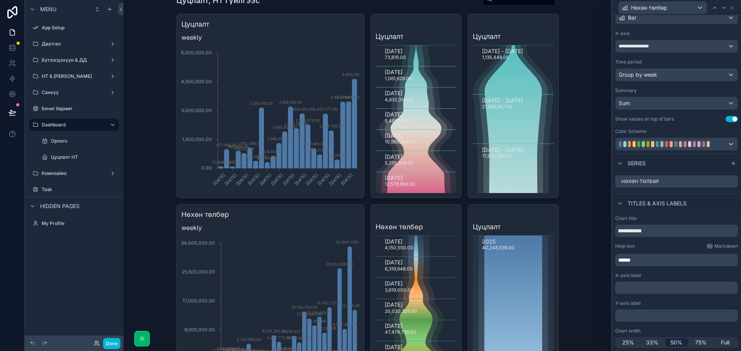
scroll to position [154, 0]
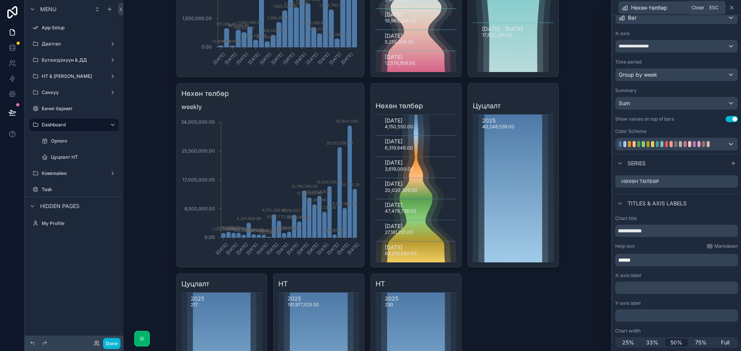
click at [734, 7] on icon at bounding box center [731, 8] width 6 height 6
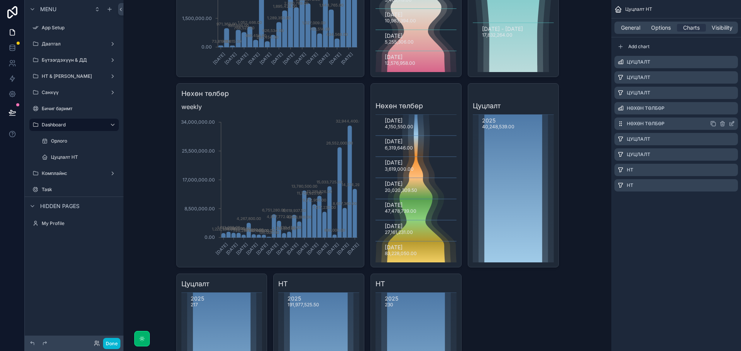
click at [712, 123] on icon "scrollable content" at bounding box center [713, 124] width 6 height 6
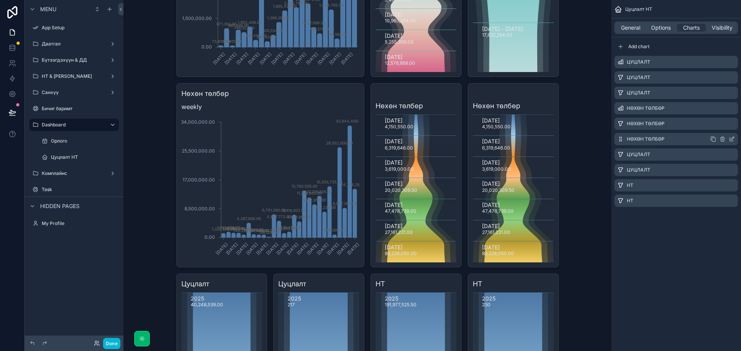
click at [732, 139] on icon "scrollable content" at bounding box center [732, 138] width 3 height 3
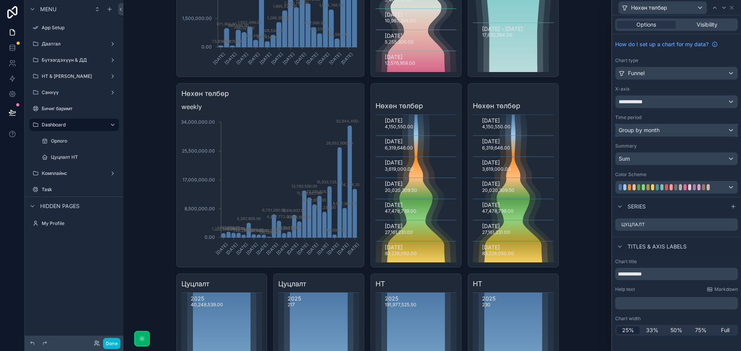
click at [671, 130] on div "Group by month" at bounding box center [676, 130] width 122 height 12
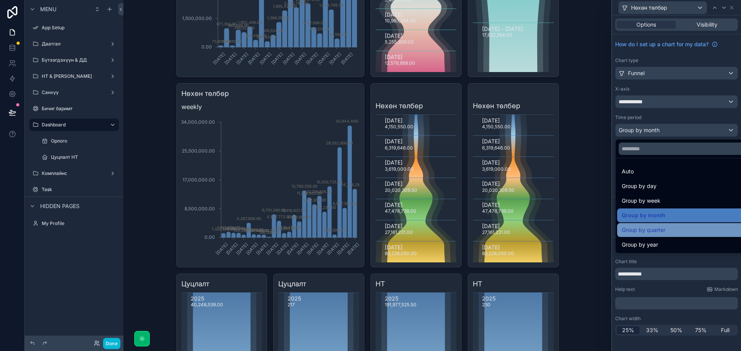
click at [646, 231] on span "Group by quarter" at bounding box center [643, 230] width 44 height 9
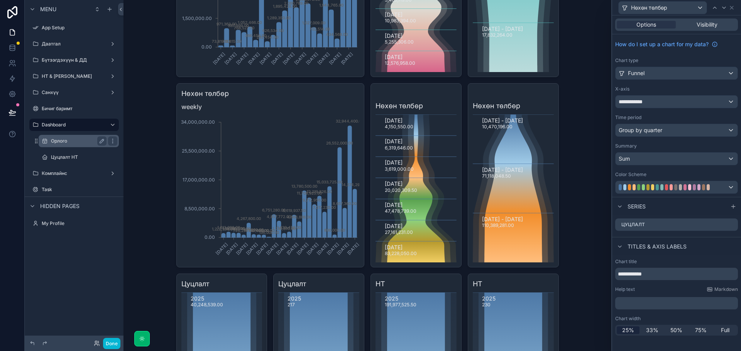
click at [88, 143] on label "Орлого" at bounding box center [77, 141] width 52 height 6
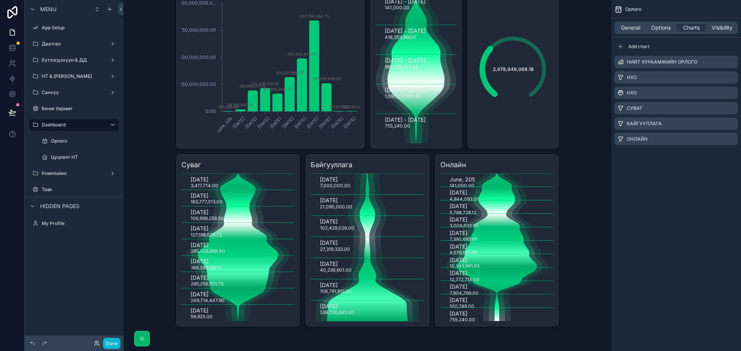
scroll to position [100, 0]
click at [712, 63] on icon "scrollable content" at bounding box center [713, 62] width 3 height 3
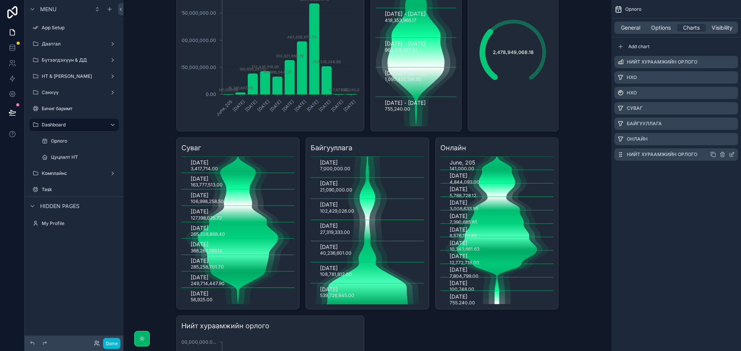
click at [730, 154] on icon "scrollable content" at bounding box center [731, 155] width 6 height 6
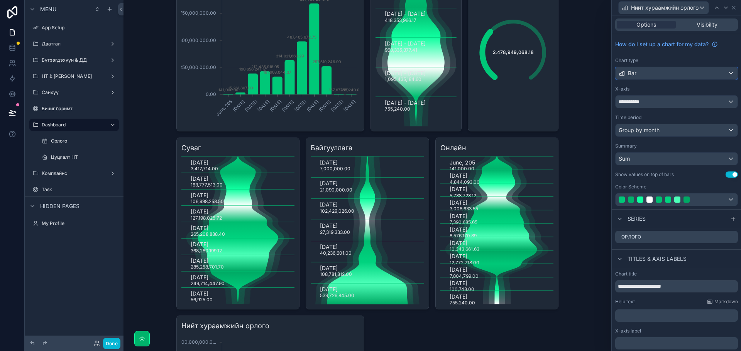
click at [673, 69] on div "Bar" at bounding box center [676, 73] width 122 height 12
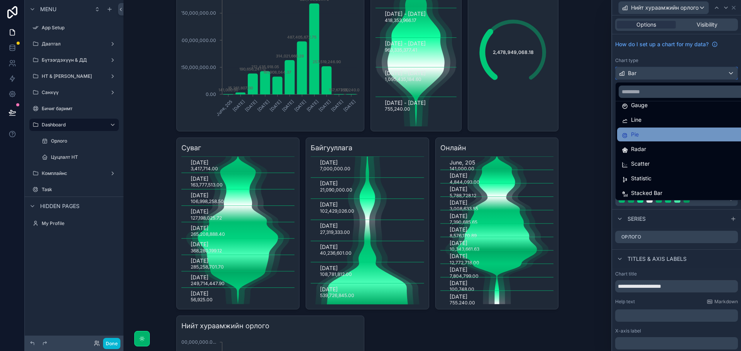
scroll to position [55, 0]
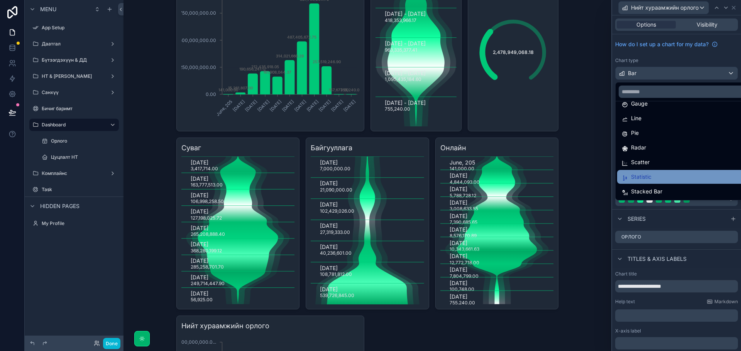
click at [672, 177] on div "Statistic" at bounding box center [682, 176] width 122 height 9
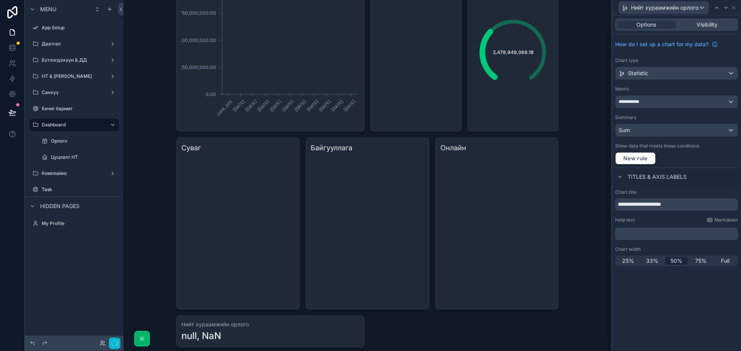
scroll to position [138, 0]
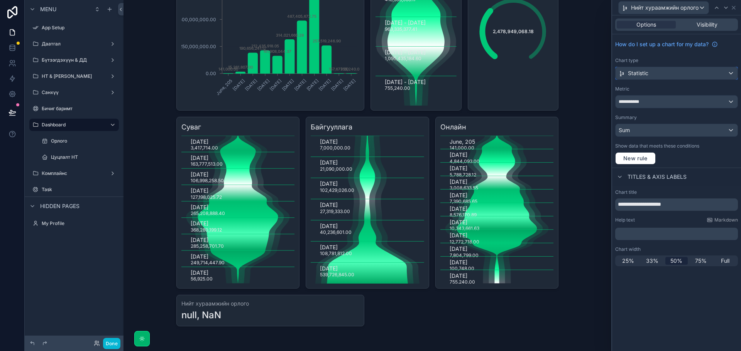
click at [694, 76] on div "Statistic" at bounding box center [676, 73] width 122 height 12
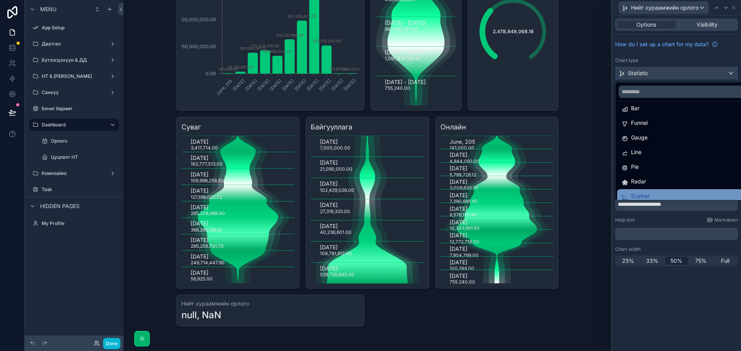
scroll to position [55, 0]
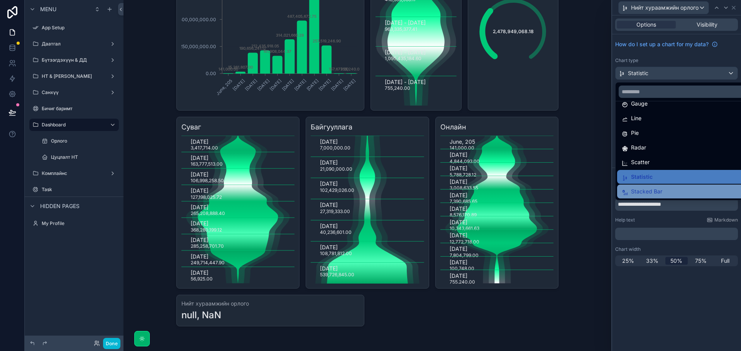
click at [665, 187] on div "Stacked Bar" at bounding box center [684, 191] width 127 height 9
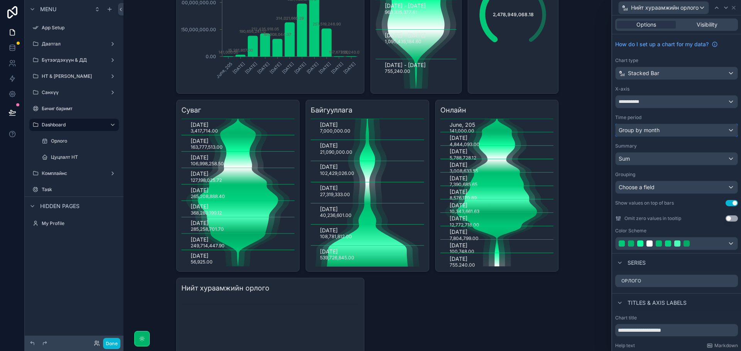
click at [665, 130] on div "Group by month" at bounding box center [676, 130] width 122 height 12
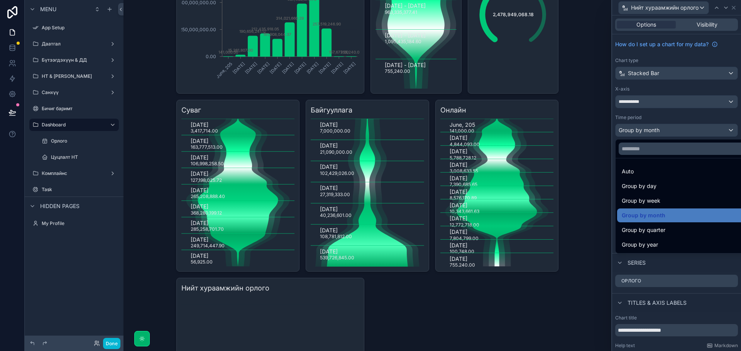
click at [672, 130] on div at bounding box center [676, 175] width 129 height 351
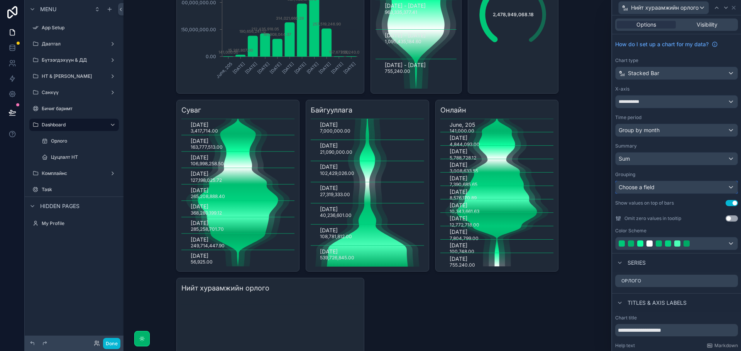
click at [678, 189] on div "Choose a field" at bounding box center [676, 187] width 122 height 12
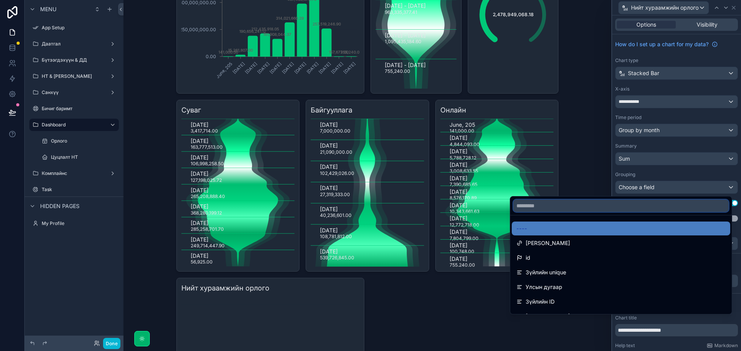
click at [626, 207] on input "text" at bounding box center [620, 206] width 215 height 12
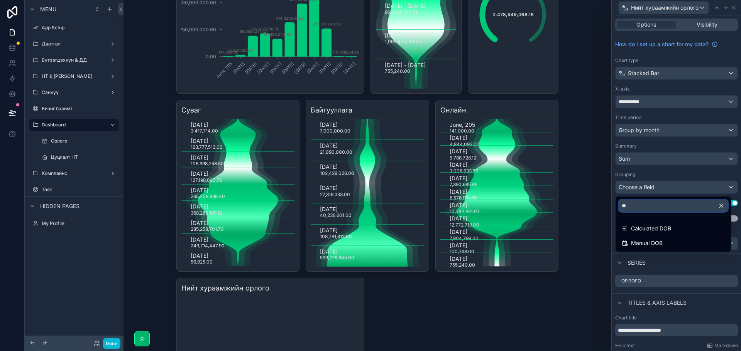
type input "*"
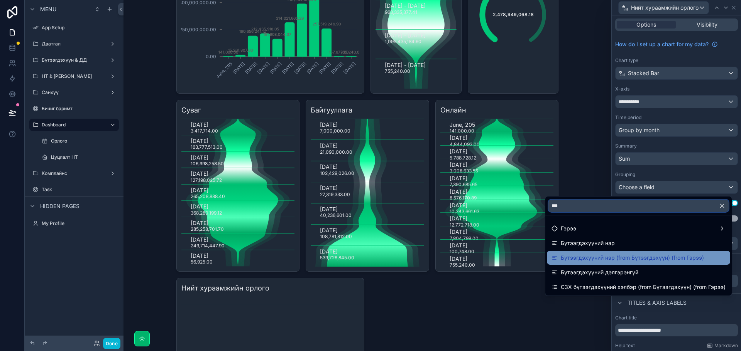
type input "***"
click at [605, 257] on span "Бүтээгдэхүүний нэр (from Бүтээгдэхүүн) (from Гэрээ)" at bounding box center [631, 257] width 143 height 9
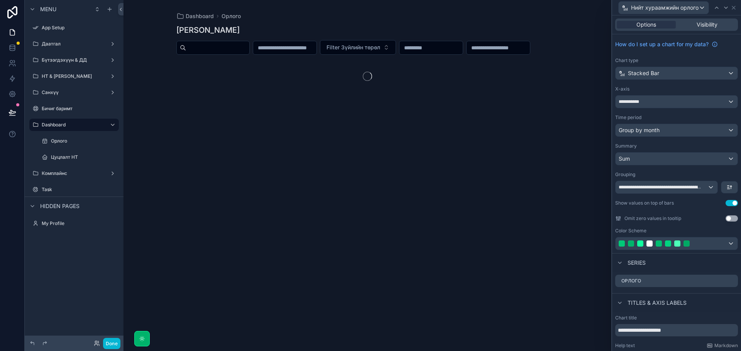
scroll to position [0, 0]
click at [729, 219] on button "Use setting" at bounding box center [731, 219] width 12 height 6
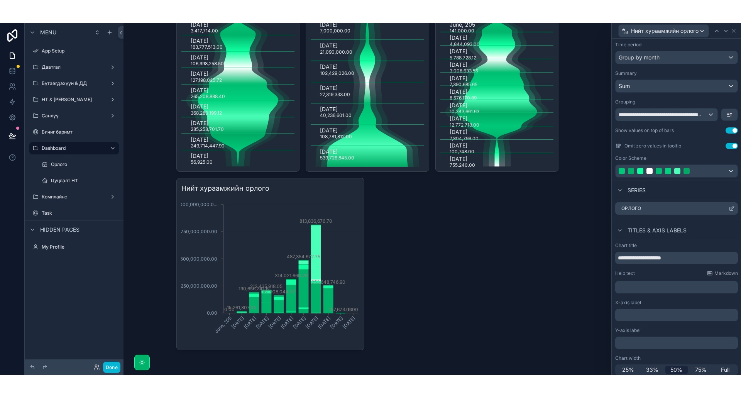
scroll to position [100, 0]
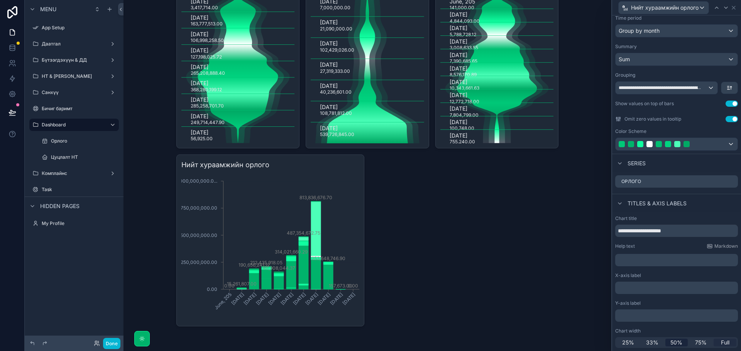
click at [721, 344] on span "Full" at bounding box center [725, 343] width 8 height 8
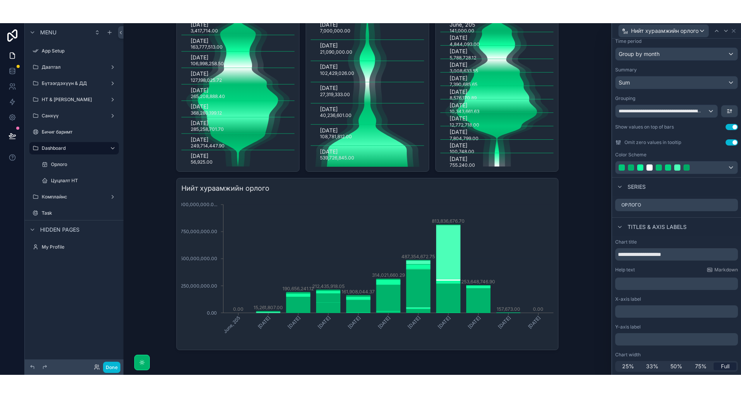
scroll to position [53, 0]
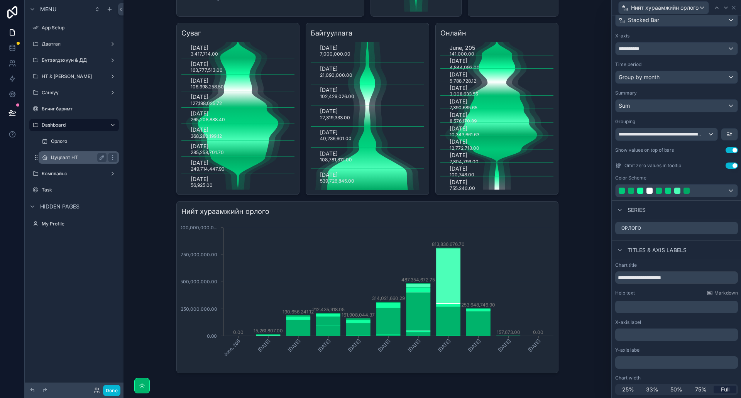
click at [87, 158] on label "Цуцлалт НТ" at bounding box center [77, 157] width 52 height 6
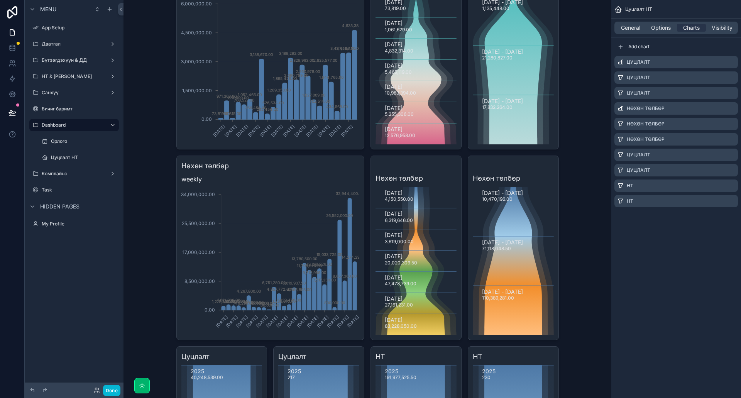
scroll to position [34, 0]
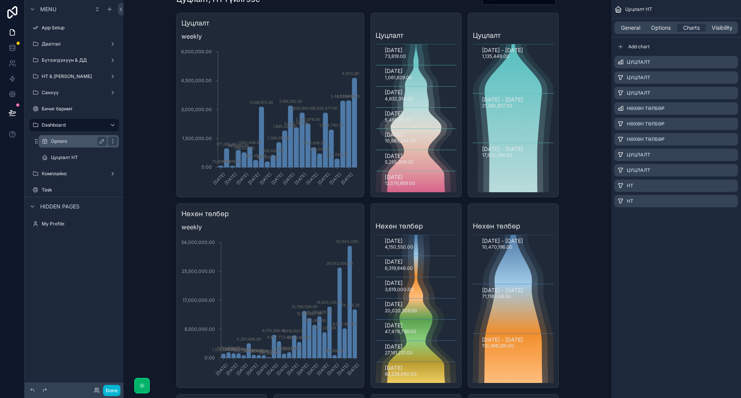
drag, startPoint x: 51, startPoint y: 140, endPoint x: 71, endPoint y: 144, distance: 19.7
click at [51, 140] on label "Орлого" at bounding box center [77, 141] width 52 height 6
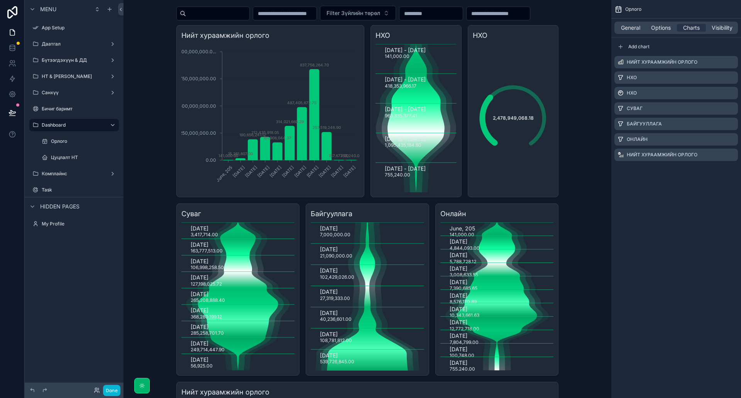
click at [584, 88] on div "Dashboard Орлого Зүйлийн дэлгэрэнгүй Filter Зүйлийн төрөл Нийт хураамжийн орлог…" at bounding box center [367, 165] width 488 height 398
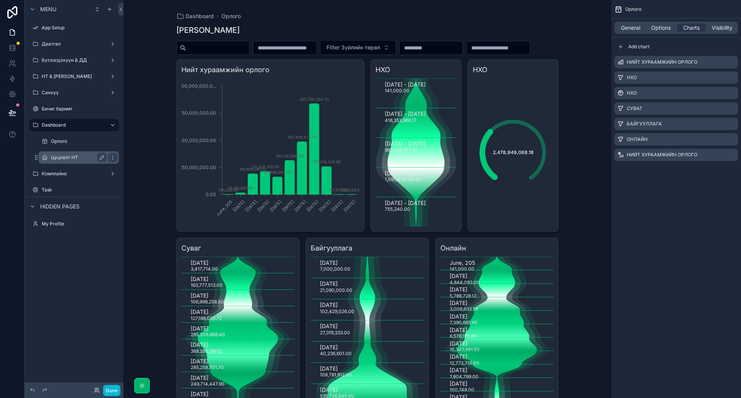
click at [81, 156] on label "Цуцлалт НТ" at bounding box center [77, 157] width 52 height 6
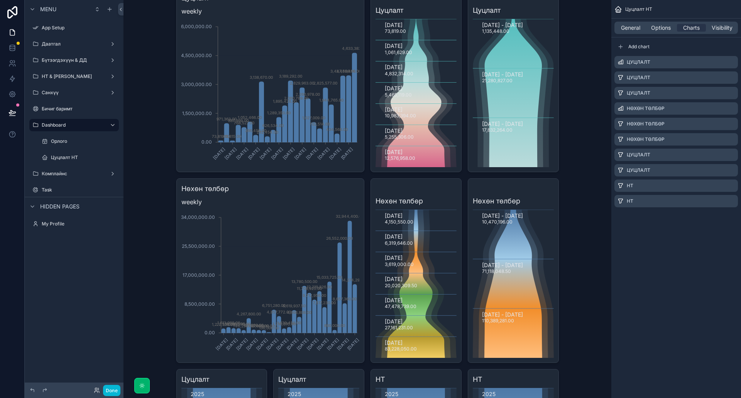
scroll to position [116, 0]
